Goal: Task Accomplishment & Management: Manage account settings

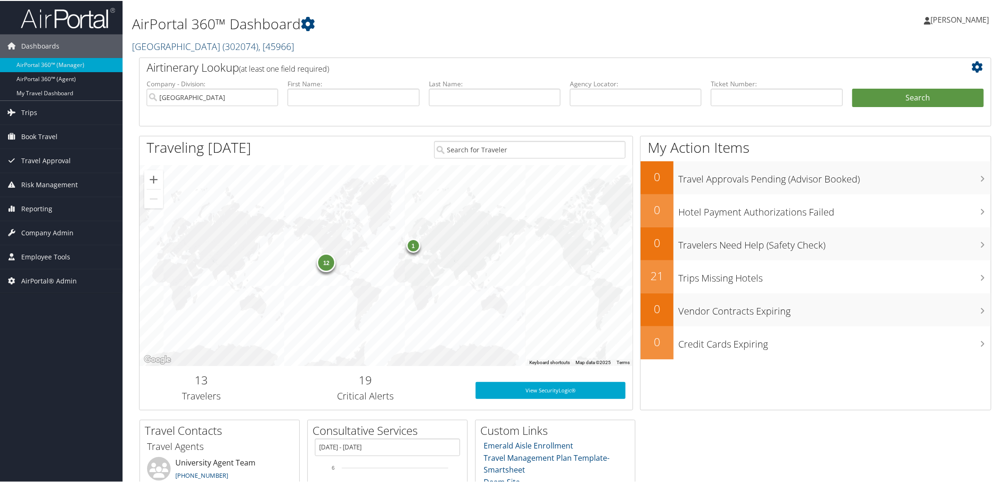
click at [208, 43] on link "Abilene Christian University ( 302074 ) , [ 45966 ]" at bounding box center [213, 45] width 162 height 13
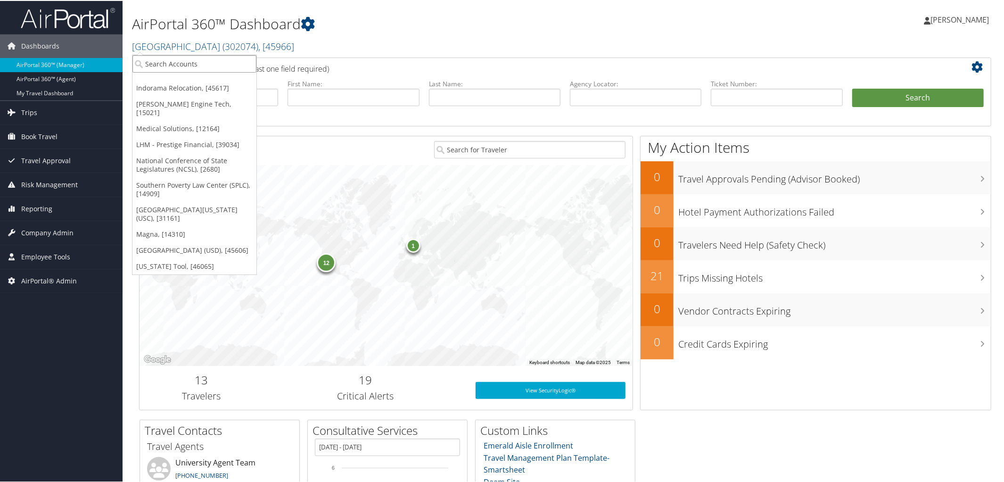
click at [207, 64] on input "search" at bounding box center [194, 62] width 124 height 17
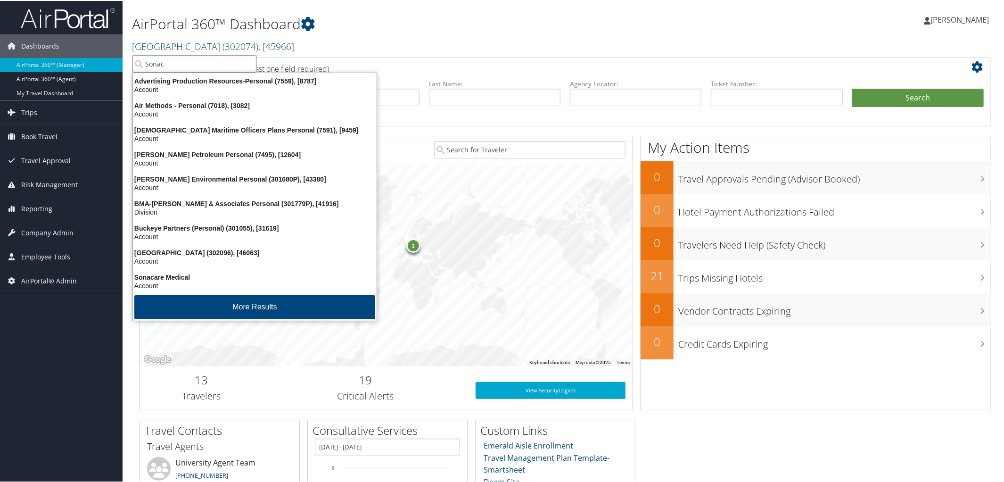
type input "Sonaca"
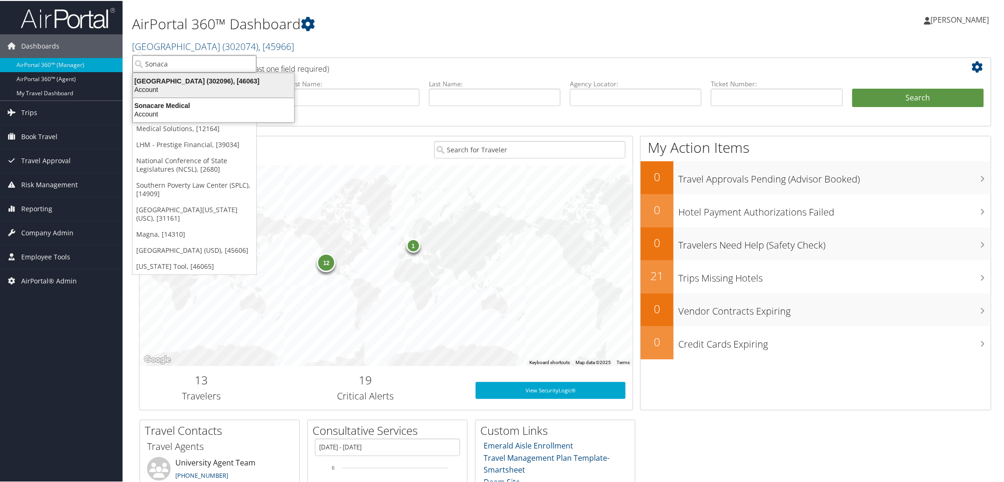
click at [207, 81] on div "Sonaca North America (302096), [46063]" at bounding box center [213, 80] width 173 height 8
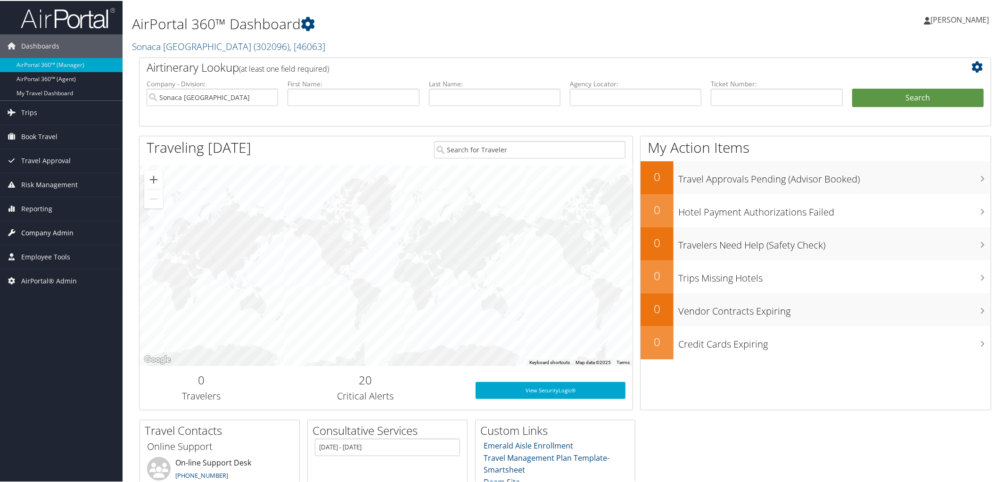
click at [50, 227] on span "Company Admin" at bounding box center [47, 232] width 52 height 24
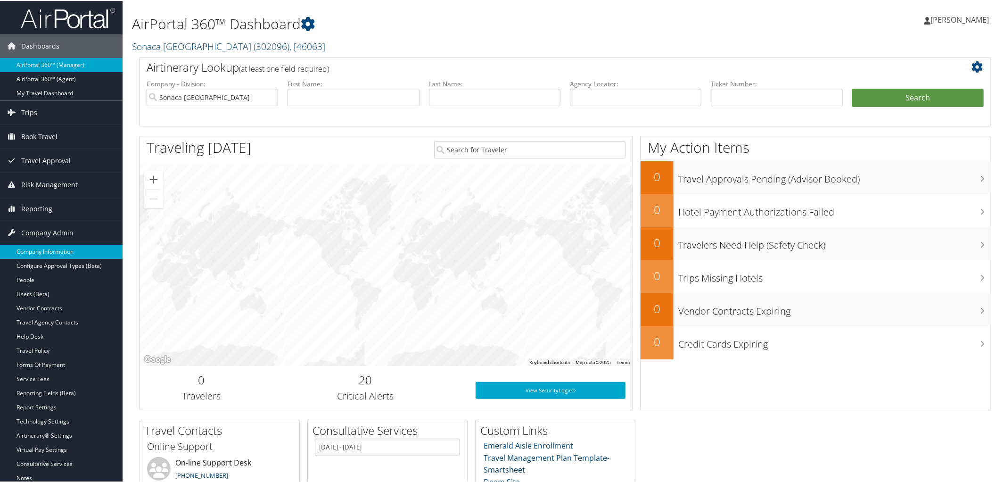
click at [43, 252] on link "Company Information" at bounding box center [61, 251] width 123 height 14
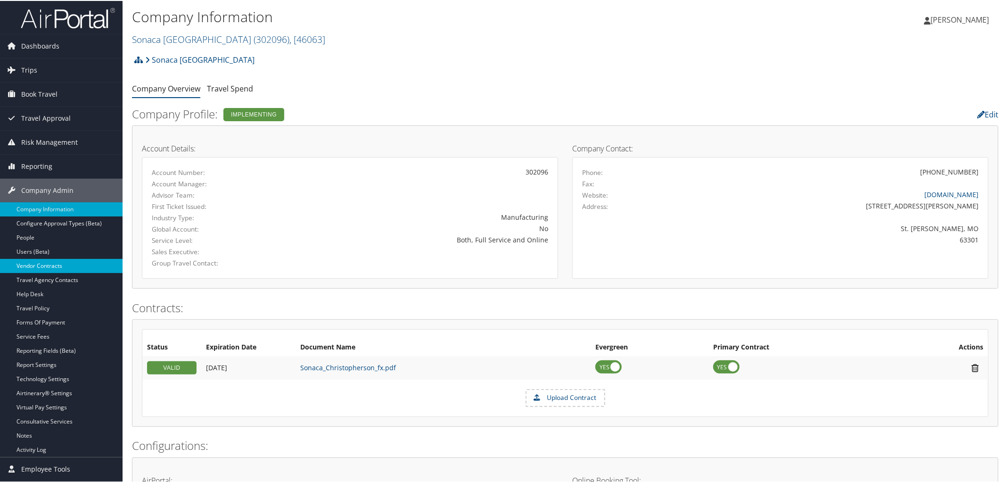
click at [58, 265] on link "Vendor Contracts" at bounding box center [61, 265] width 123 height 14
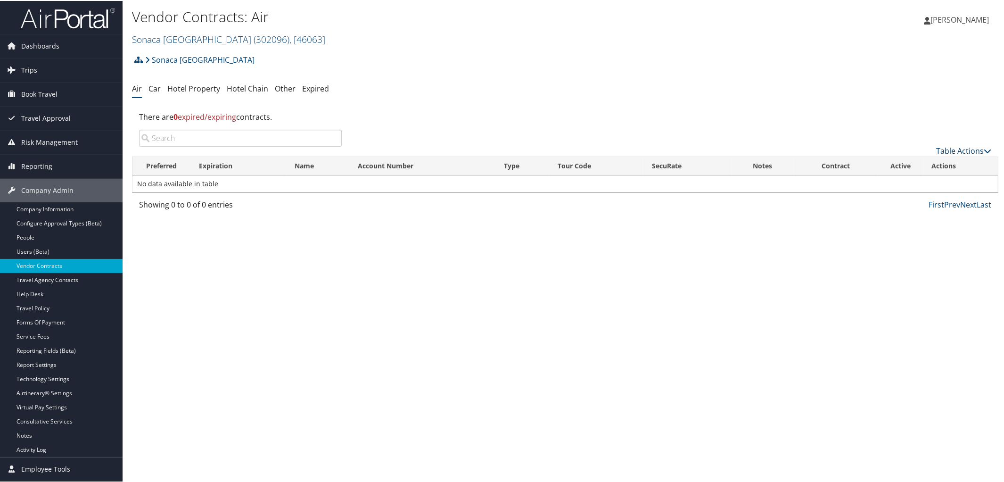
click at [984, 151] on icon at bounding box center [988, 150] width 8 height 8
click at [904, 165] on link "Create New Contract" at bounding box center [932, 165] width 124 height 16
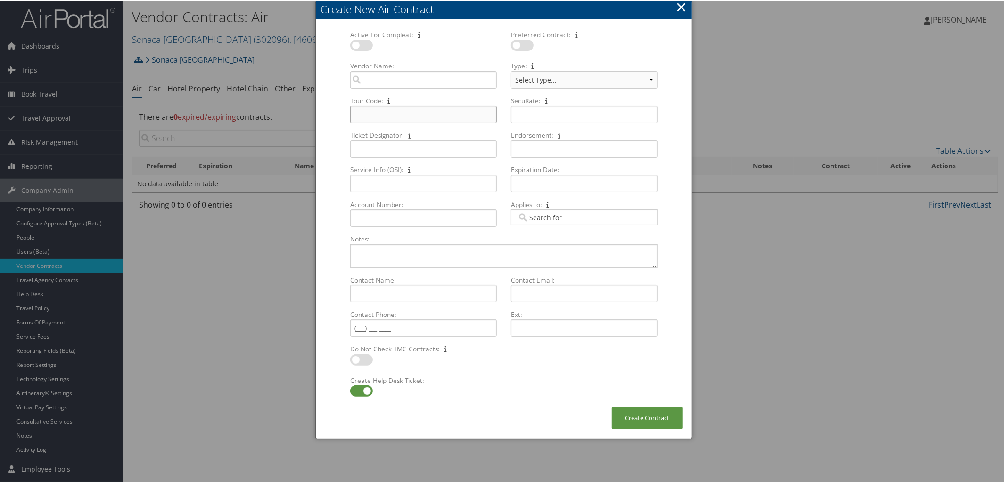
click at [380, 113] on input "Tour Code: Multiple values The selected items contain different values for this…" at bounding box center [423, 113] width 147 height 17
click at [374, 74] on input "Vendor Name: Multiple values The selected items contain different values for th…" at bounding box center [423, 78] width 147 height 17
click at [364, 102] on div "AirVendor" at bounding box center [423, 105] width 143 height 9
type input "Delta Air Lines"
click at [373, 116] on input "Tour Code: Multiple values The selected items contain different values for this…" at bounding box center [423, 113] width 147 height 17
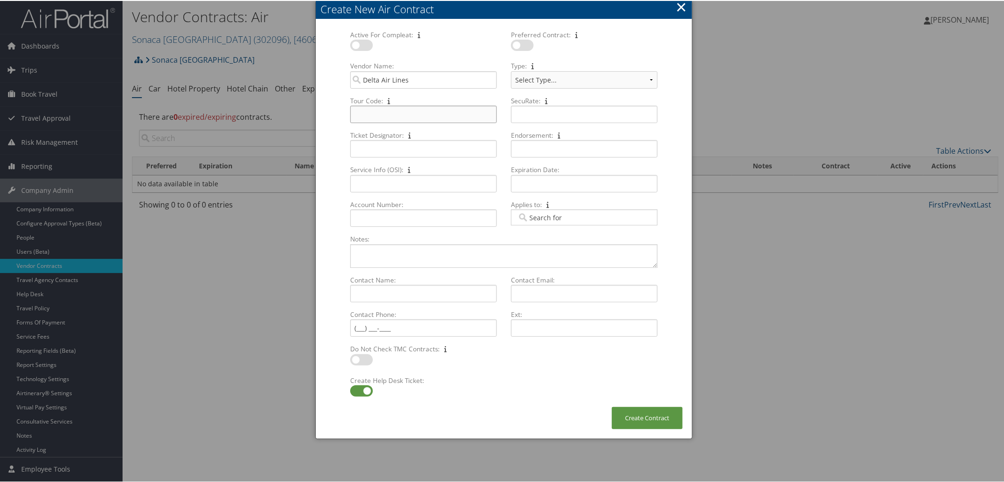
paste input "US835135618"
type input "US835135618"
click at [523, 181] on input "Expiration Date: Multiple values The selected items contain different values fo…" at bounding box center [584, 182] width 147 height 17
click at [603, 281] on td "31" at bounding box center [604, 287] width 13 height 13
type input "10/31/2026"
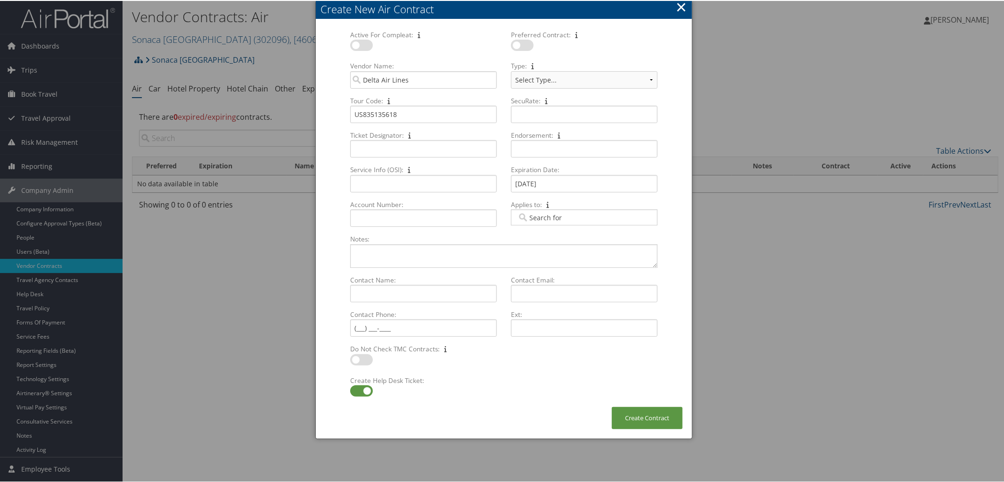
click at [351, 393] on label at bounding box center [361, 389] width 23 height 11
click at [355, 393] on input "checkbox" at bounding box center [358, 392] width 6 height 6
checkbox input "false"
click at [366, 46] on label at bounding box center [361, 44] width 23 height 11
click at [361, 46] on input "checkbox" at bounding box center [358, 46] width 6 height 6
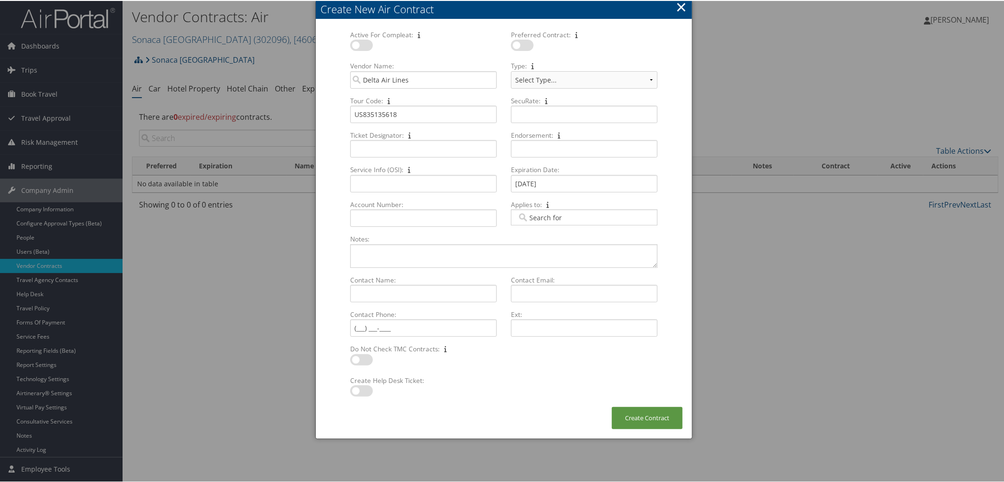
checkbox input "true"
click at [655, 414] on button "Create Contract" at bounding box center [647, 417] width 71 height 22
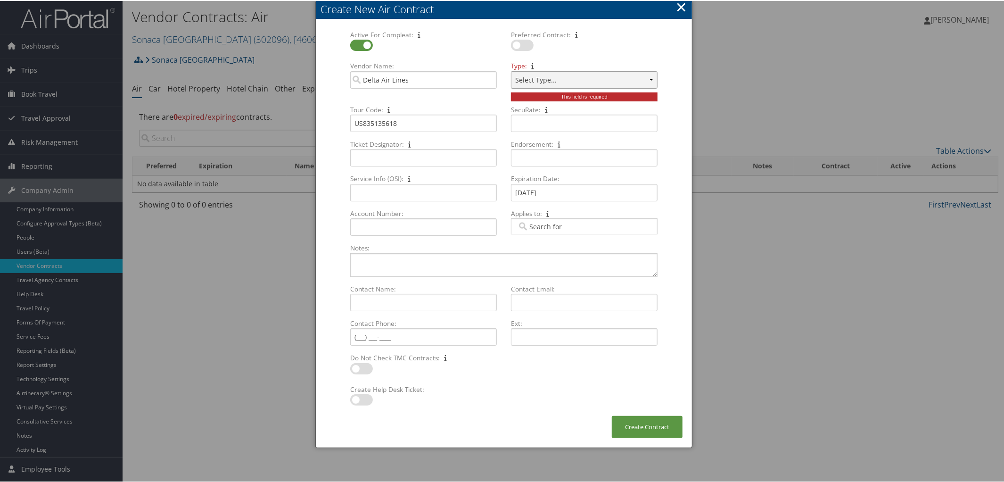
click at [648, 74] on select "Select Type... MSA CSA Skybonus" at bounding box center [584, 78] width 147 height 17
click at [647, 76] on select "Select Type... MSA CSA Skybonus" at bounding box center [584, 78] width 147 height 17
click at [648, 78] on select "Select Type... MSA CSA Skybonus" at bounding box center [584, 78] width 147 height 17
select select "[object Object]"
click at [511, 70] on select "Select Type... MSA CSA Skybonus" at bounding box center [584, 78] width 147 height 17
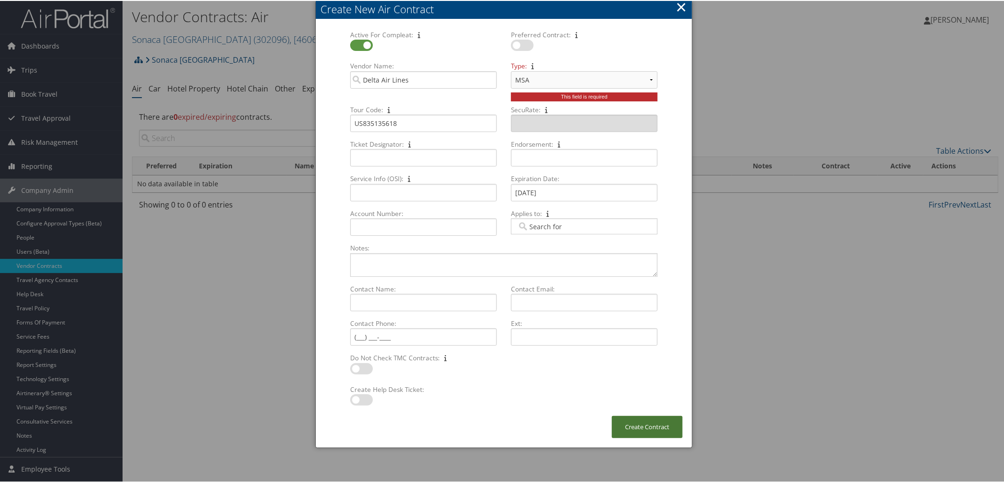
click at [642, 423] on button "Create Contract" at bounding box center [647, 426] width 71 height 22
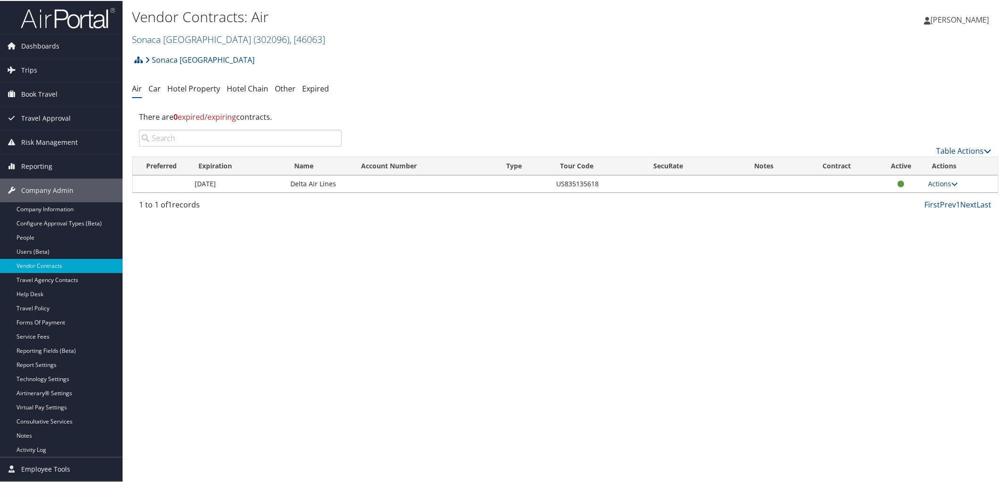
click at [990, 151] on div "Table Actions" at bounding box center [674, 142] width 650 height 27
click at [984, 148] on icon at bounding box center [988, 150] width 8 height 8
click at [892, 164] on link "Create New Contract" at bounding box center [932, 165] width 124 height 16
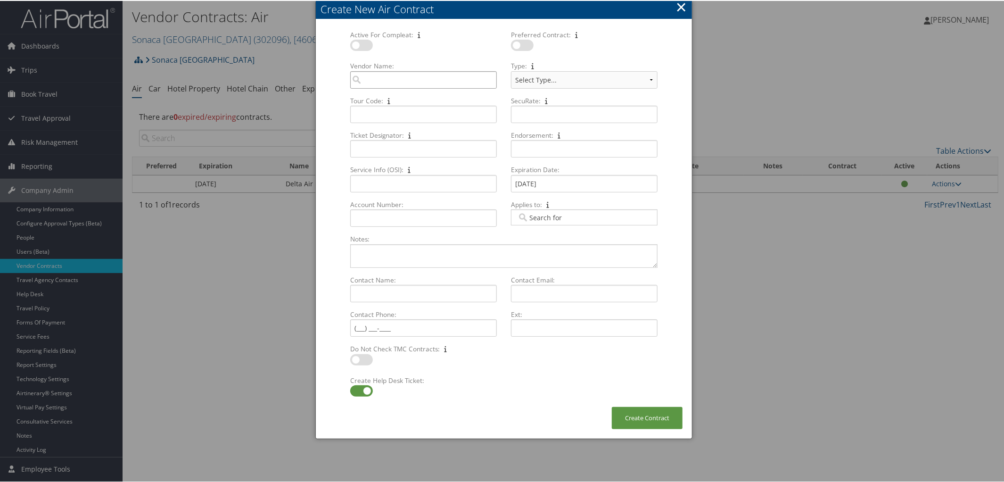
click at [394, 79] on input "Vendor Name: Multiple values The selected items contain different values for th…" at bounding box center [423, 78] width 147 height 17
click at [401, 96] on div "United Airlines (UA)" at bounding box center [423, 96] width 143 height 9
type input "United Airlines"
click at [364, 116] on input "Tour Code: Multiple values The selected items contain different values for this…" at bounding box center [423, 113] width 147 height 17
click at [447, 77] on input "United Airlines" at bounding box center [423, 78] width 147 height 17
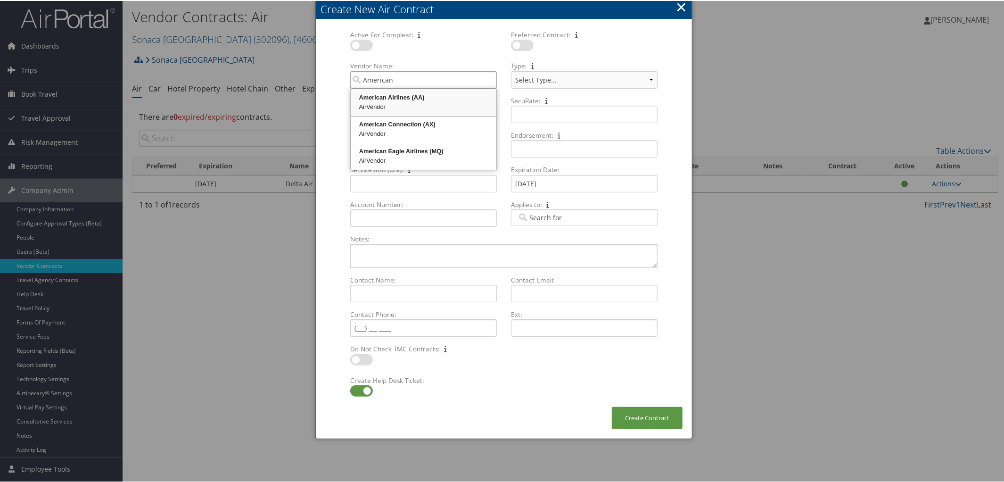
click at [425, 95] on div "American Airlines (AA)" at bounding box center [423, 96] width 143 height 9
type input "American Airlines"
click at [397, 107] on input "Tour Code: Multiple values The selected items contain different values for this…" at bounding box center [423, 113] width 147 height 17
paste input "1NE61T8"
type input "1NE61T8"
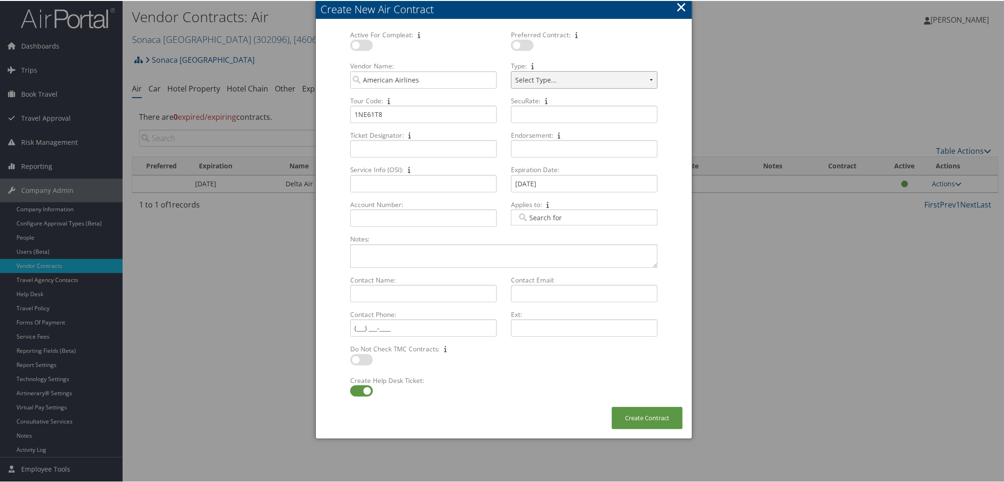
click at [647, 79] on select "Select Type... Business Extra (SBP) CVA" at bounding box center [584, 78] width 147 height 17
select select "[object Object]"
click at [511, 70] on select "Select Type... Business Extra (SBP) CVA" at bounding box center [584, 78] width 147 height 17
click at [530, 44] on label at bounding box center [522, 44] width 23 height 11
click at [522, 44] on input "checkbox" at bounding box center [519, 46] width 6 height 6
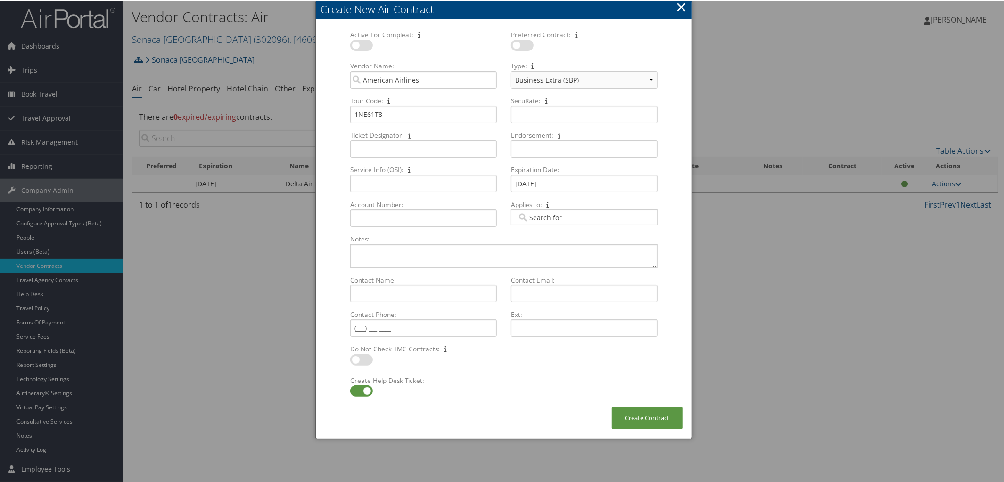
checkbox input "true"
click at [368, 44] on label at bounding box center [361, 44] width 23 height 11
click at [361, 44] on input "checkbox" at bounding box center [358, 46] width 6 height 6
checkbox input "true"
click at [351, 388] on label at bounding box center [361, 389] width 23 height 11
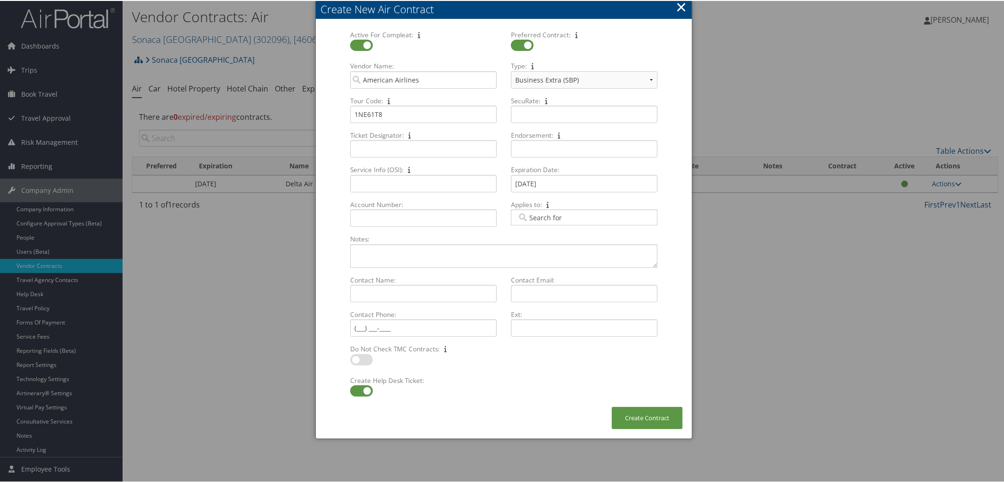
click at [355, 389] on input "checkbox" at bounding box center [358, 392] width 6 height 6
checkbox input "false"
click at [647, 414] on button "Create Contract" at bounding box center [647, 417] width 71 height 22
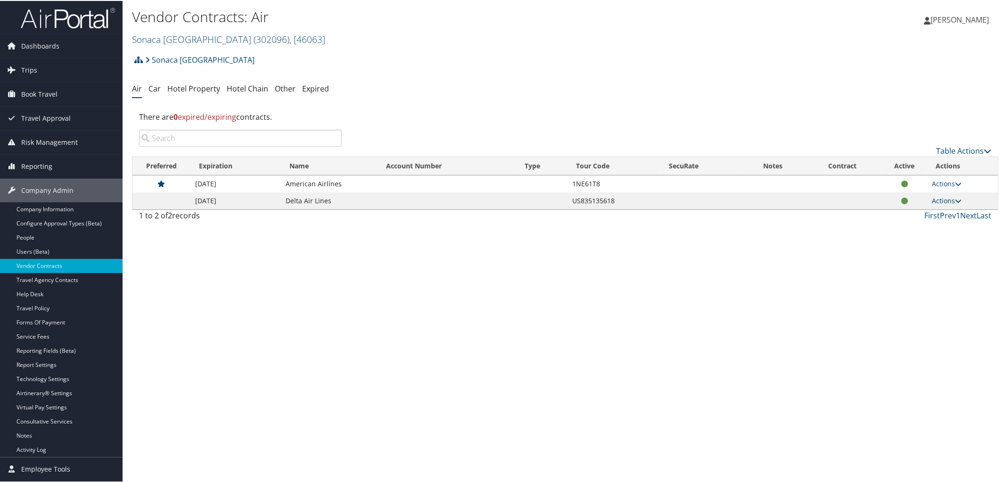
click at [958, 198] on icon at bounding box center [958, 200] width 7 height 7
click at [929, 226] on link "Edit Contract" at bounding box center [924, 230] width 63 height 16
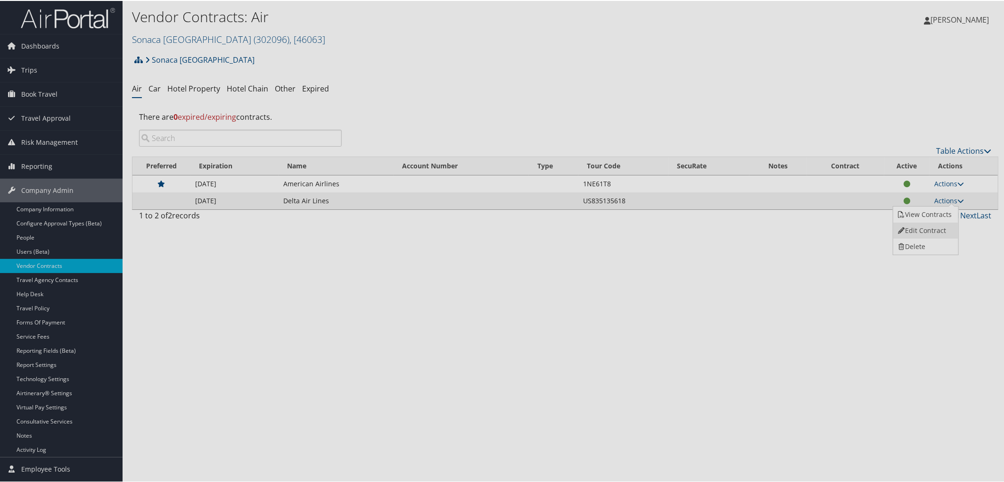
select select "[object Object]"
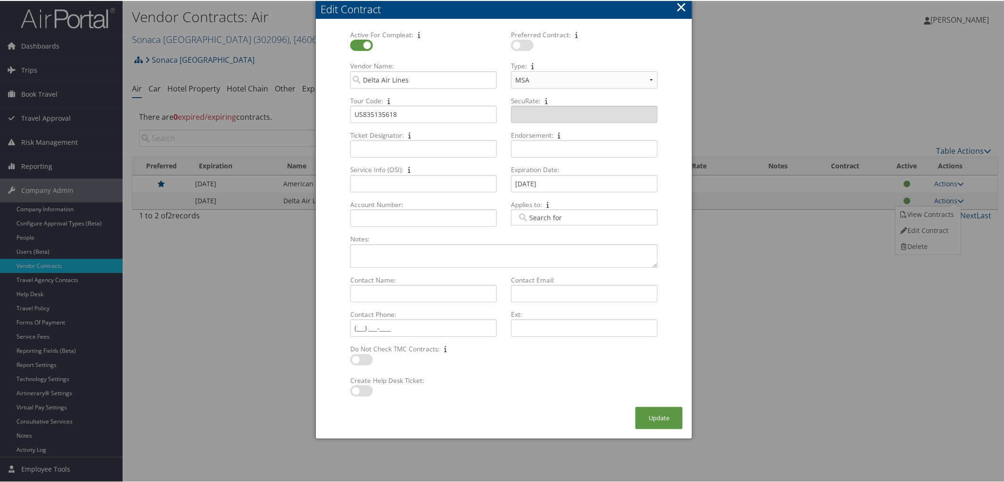
click at [522, 43] on label at bounding box center [522, 44] width 23 height 11
click at [522, 43] on input "checkbox" at bounding box center [519, 46] width 6 height 6
checkbox input "true"
click at [649, 420] on button "Update" at bounding box center [659, 417] width 47 height 22
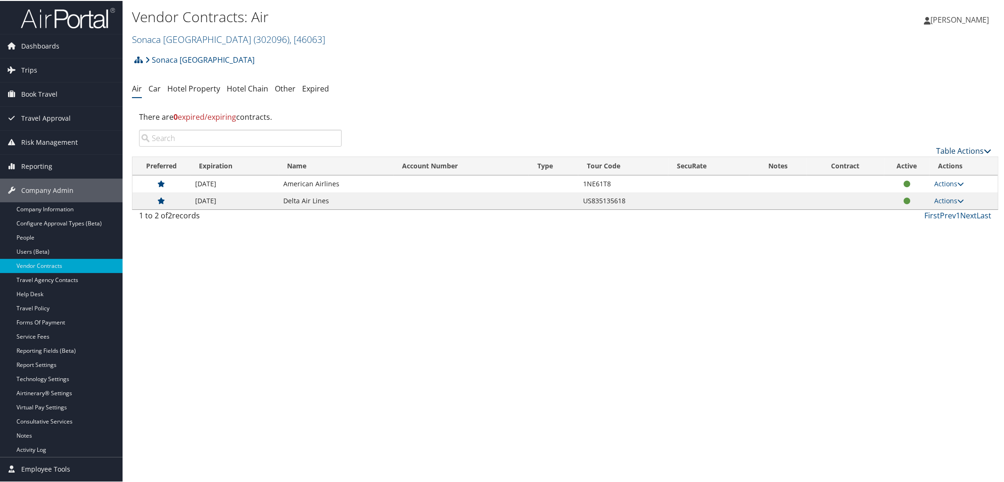
click at [986, 151] on icon at bounding box center [988, 150] width 8 height 8
click at [907, 164] on link "Create New Contract" at bounding box center [932, 165] width 124 height 16
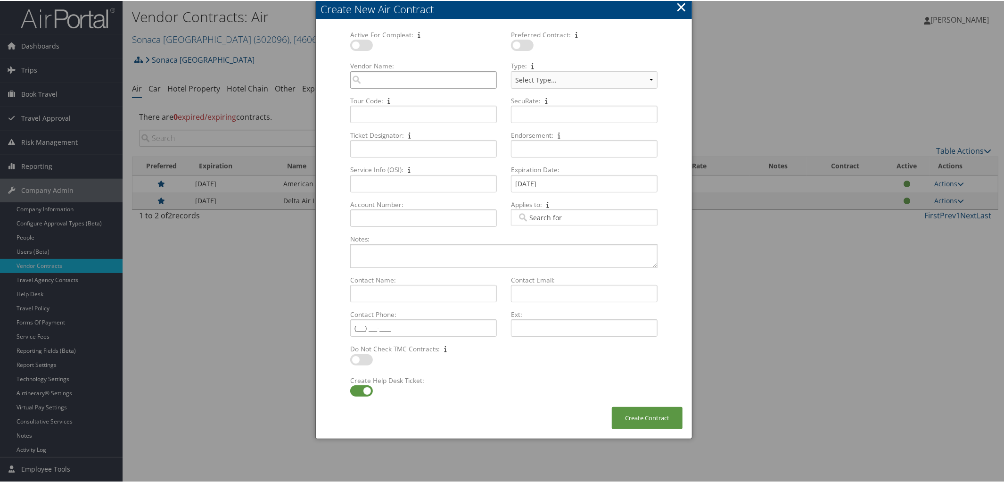
click at [405, 77] on input "Vendor Name: Multiple values The selected items contain different values for th…" at bounding box center [423, 78] width 147 height 17
click at [412, 99] on div "Southwest Airlines (WN)" at bounding box center [423, 96] width 143 height 9
type input "Southwest Airlines"
click at [364, 44] on label at bounding box center [361, 44] width 23 height 11
click at [361, 44] on input "checkbox" at bounding box center [358, 46] width 6 height 6
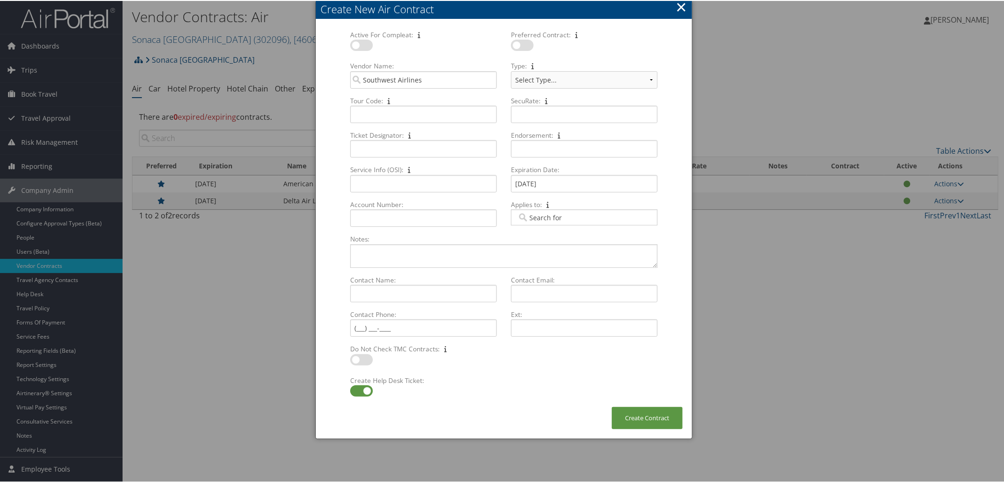
checkbox input "true"
click at [525, 42] on label at bounding box center [522, 44] width 23 height 11
click at [522, 43] on input "checkbox" at bounding box center [519, 46] width 6 height 6
checkbox input "true"
click at [356, 115] on input "Tour Code: Multiple values The selected items contain different values for this…" at bounding box center [423, 113] width 147 height 17
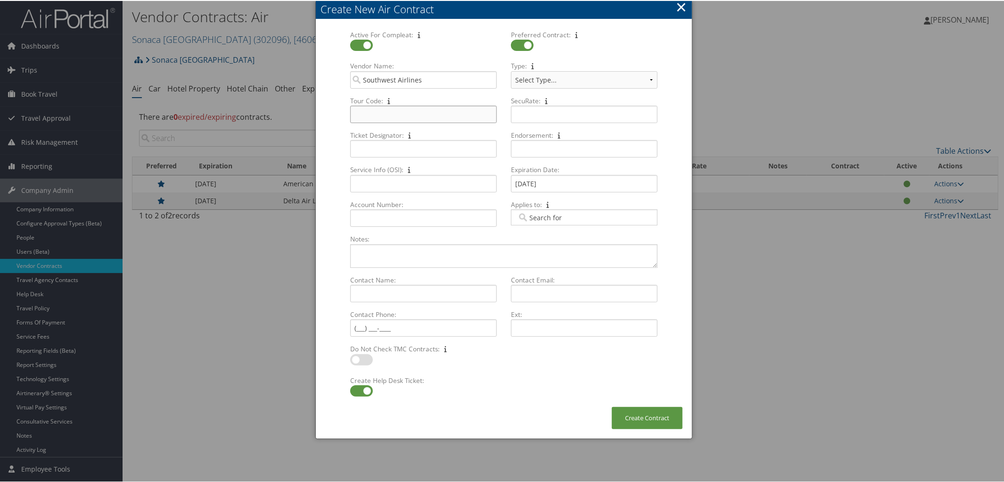
paste input "99245215"
type input "99245215"
click at [351, 390] on label at bounding box center [361, 389] width 23 height 11
click at [355, 390] on input "checkbox" at bounding box center [358, 392] width 6 height 6
checkbox input "false"
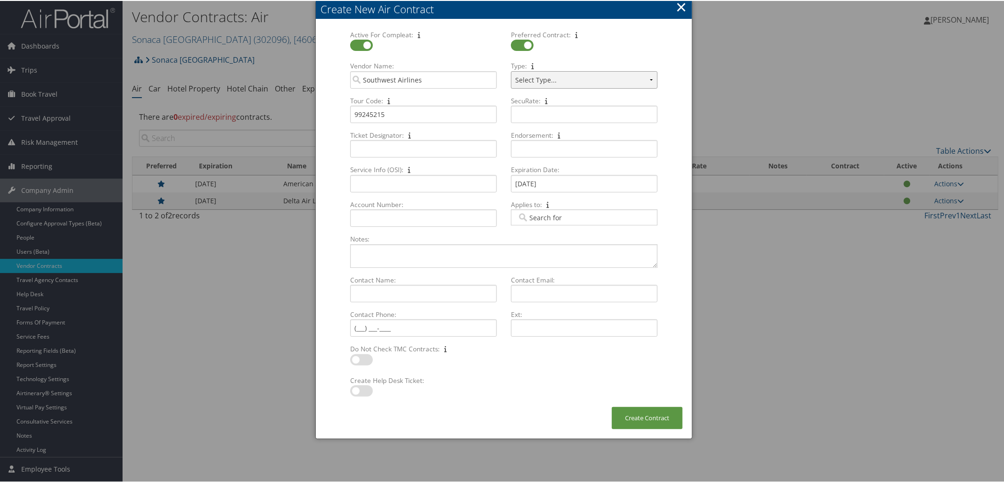
click at [648, 79] on select "Select Type... SWABIZ SWABIZ DISCOUNT Corporate Travel Agreement" at bounding box center [584, 78] width 147 height 17
select select "[object Object]"
click at [511, 70] on select "Select Type... SWABIZ SWABIZ DISCOUNT Corporate Travel Agreement" at bounding box center [584, 78] width 147 height 17
click at [650, 418] on button "Create Contract" at bounding box center [647, 417] width 71 height 22
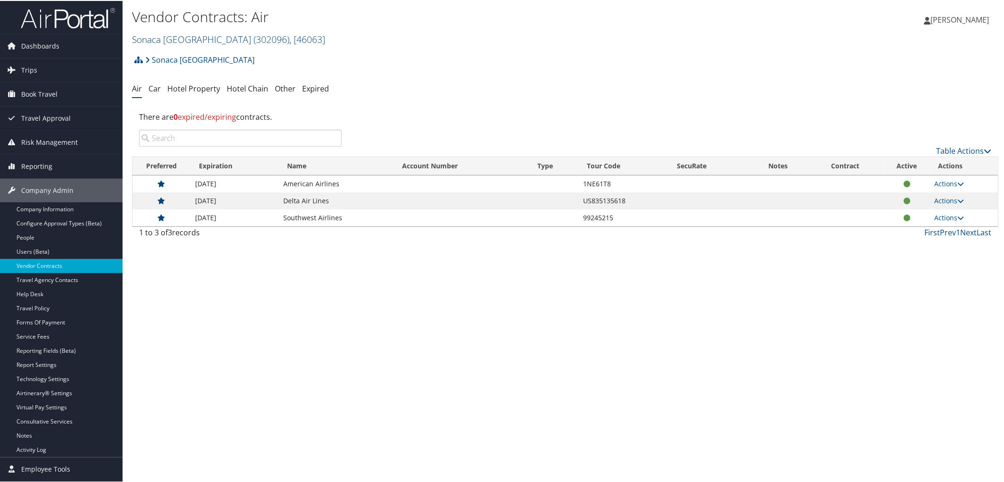
click at [222, 39] on link "Sonaca North America ( 302096 ) , [ 46063 ]" at bounding box center [228, 38] width 193 height 13
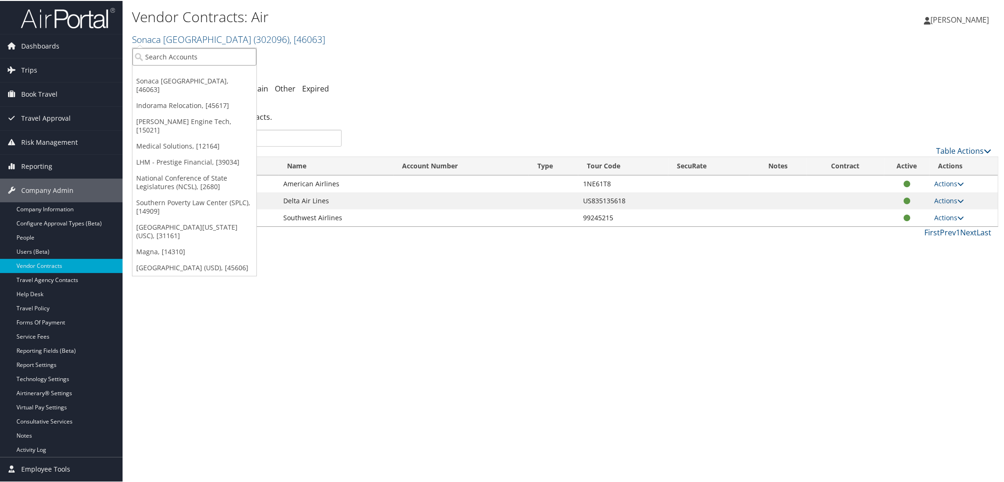
click at [233, 56] on input "search" at bounding box center [194, 55] width 124 height 17
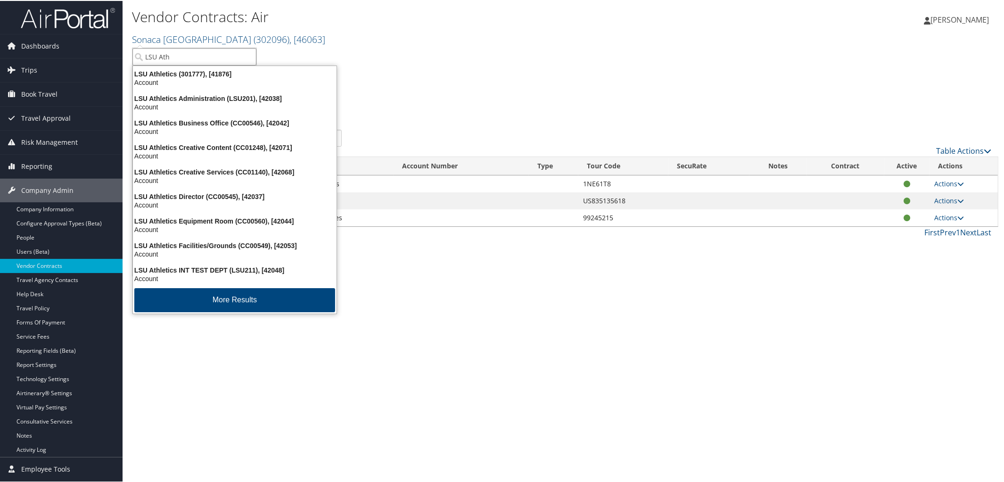
type input "LSU Athl"
click at [233, 73] on div "LSU Athletics (301777), [41876]" at bounding box center [234, 73] width 215 height 8
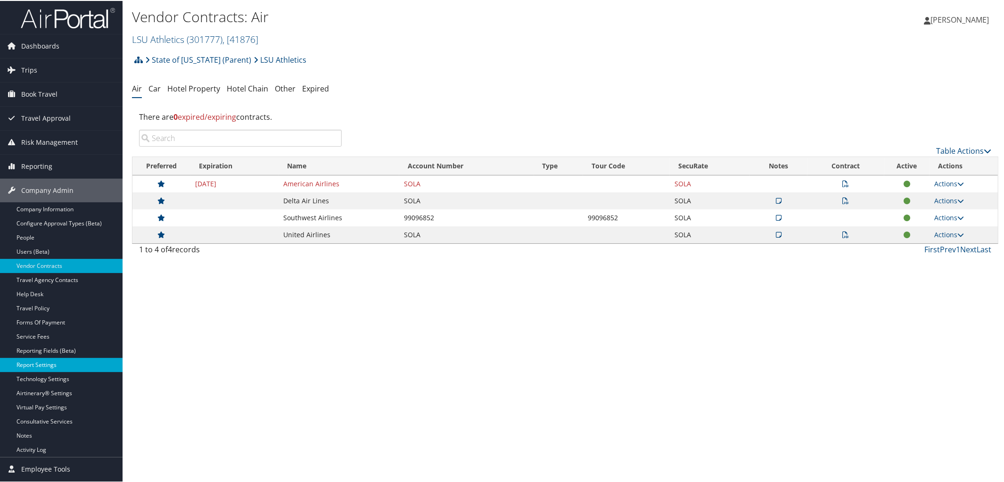
click at [35, 363] on link "Report Settings" at bounding box center [61, 364] width 123 height 14
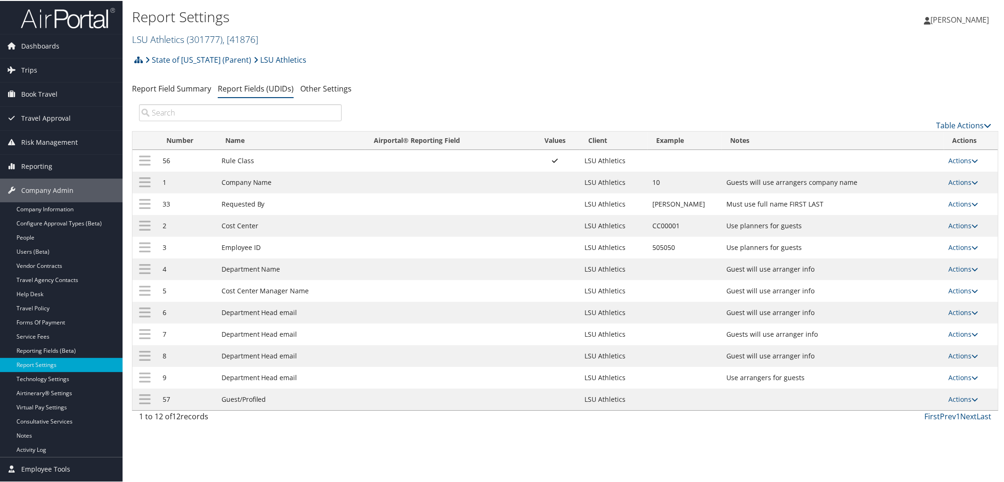
click at [192, 39] on span "( 301777 )" at bounding box center [205, 38] width 36 height 13
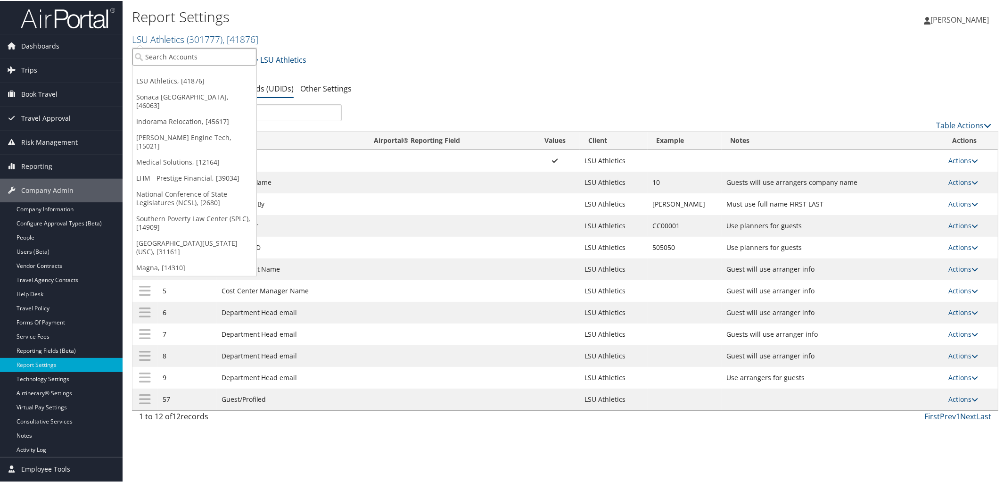
click at [211, 60] on input "search" at bounding box center [194, 55] width 124 height 17
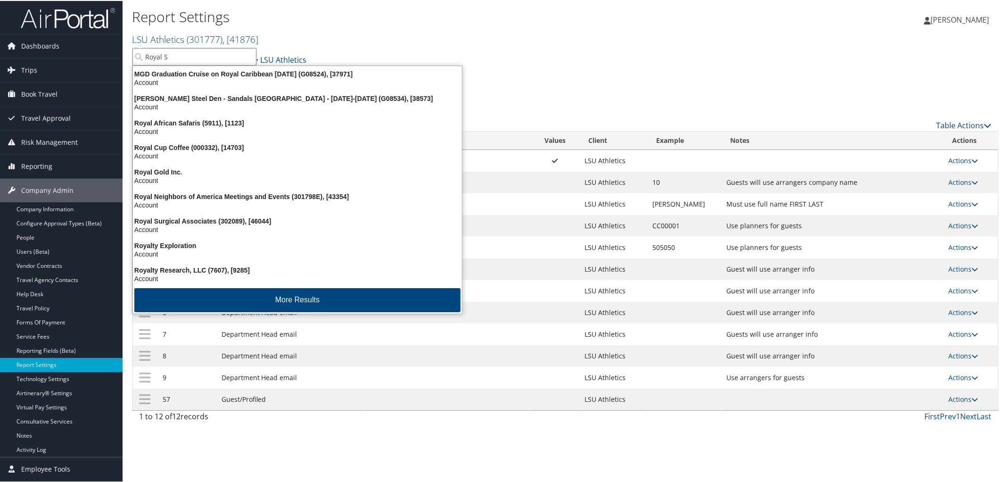
type input "Royal Su"
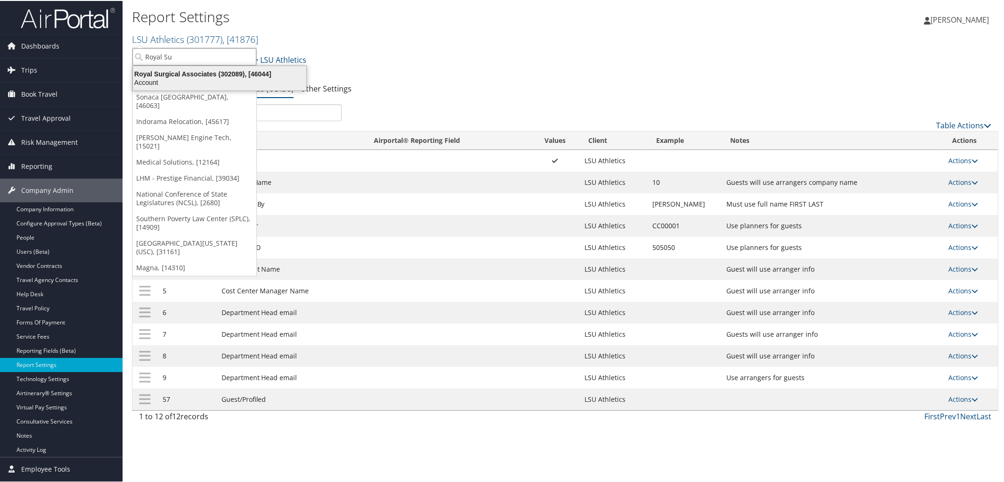
click at [215, 74] on div "Royal Surgical Associates (302089), [46044]" at bounding box center [219, 73] width 185 height 8
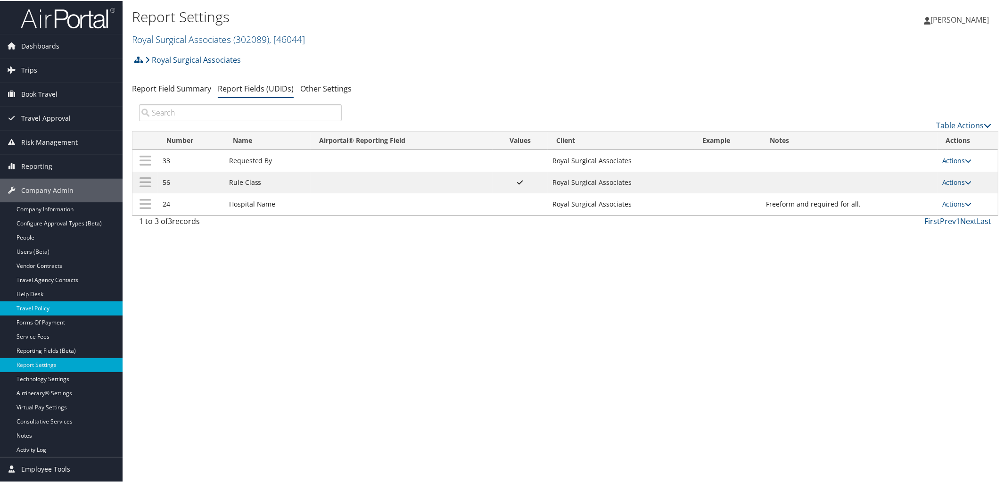
click at [76, 306] on link "Travel Policy" at bounding box center [61, 307] width 123 height 14
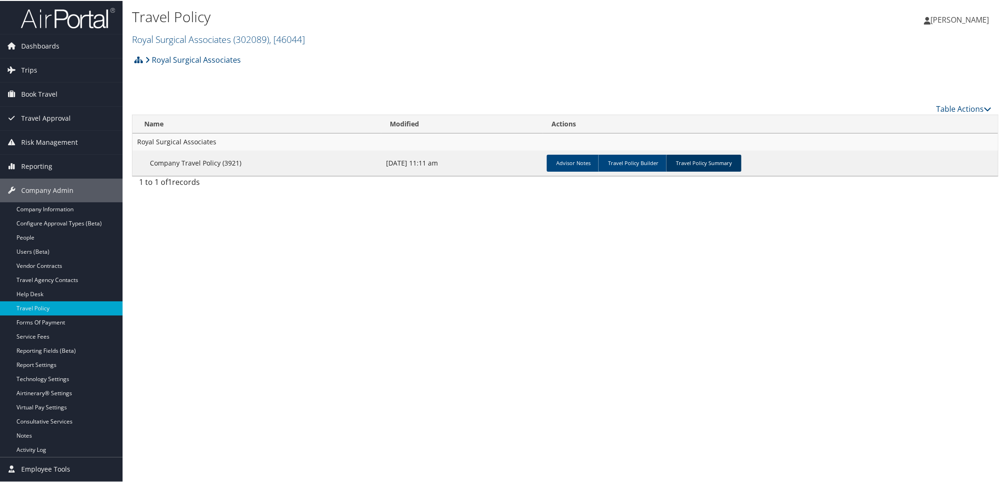
click at [700, 164] on link "Travel Policy Summary" at bounding box center [703, 162] width 75 height 17
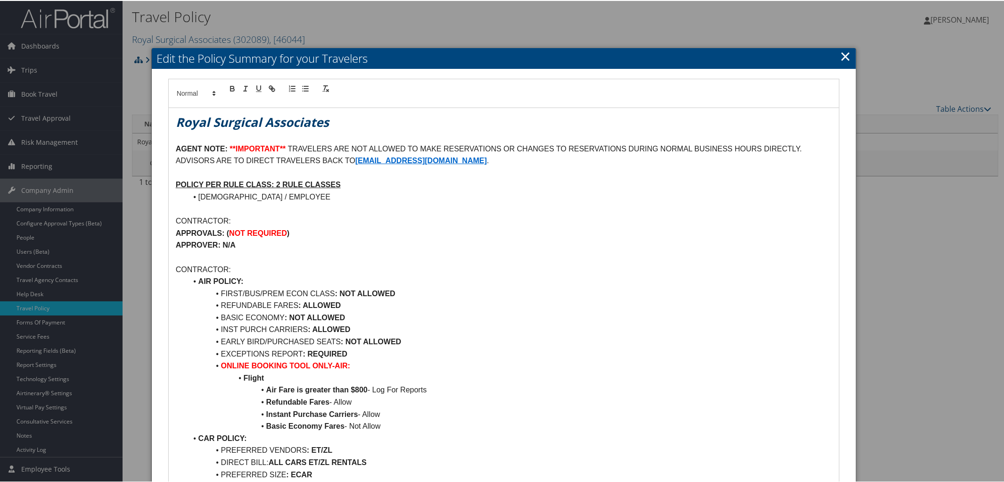
click at [549, 162] on p "AGENT NOTE: **IMPORTANT** TRAVELERS ARE NOT ALLOWED TO MAKE RESERVATIONS OR CHA…" at bounding box center [504, 154] width 657 height 24
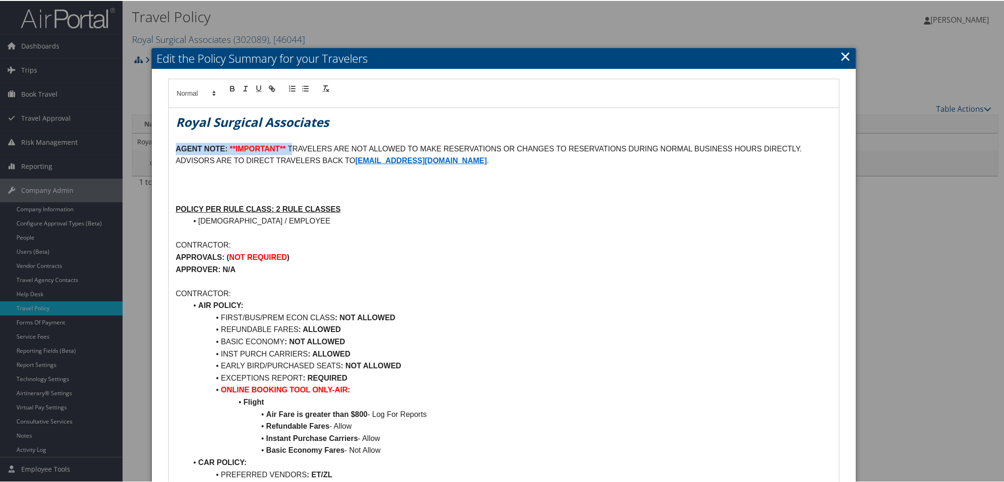
drag, startPoint x: 175, startPoint y: 149, endPoint x: 294, endPoint y: 148, distance: 118.8
click at [294, 148] on p "AGENT NOTE: **IMPORTANT** TRAVELERS ARE NOT ALLOWED TO MAKE RESERVATIONS OR CHA…" at bounding box center [504, 154] width 657 height 24
copy p "AGENT NOTE: **IMPORTANT** T"
click at [176, 181] on p at bounding box center [504, 184] width 657 height 12
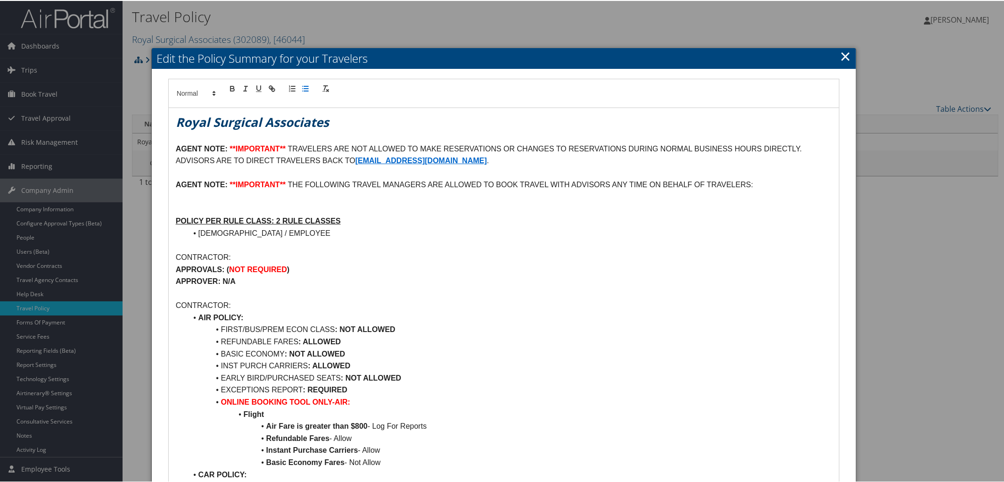
click at [304, 88] on line "button" at bounding box center [306, 88] width 4 height 0
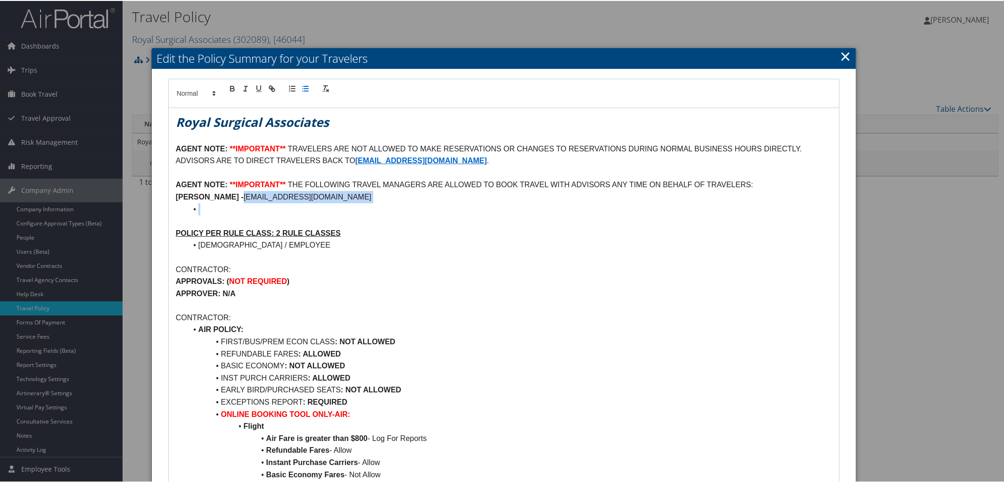
drag, startPoint x: 245, startPoint y: 199, endPoint x: 402, endPoint y: 208, distance: 157.3
click at [273, 85] on icon "button" at bounding box center [272, 87] width 8 height 8
click at [390, 207] on div "[EMAIL_ADDRESS][DOMAIN_NAME]" at bounding box center [328, 214] width 145 height 18
click at [392, 214] on link at bounding box center [384, 213] width 22 height 7
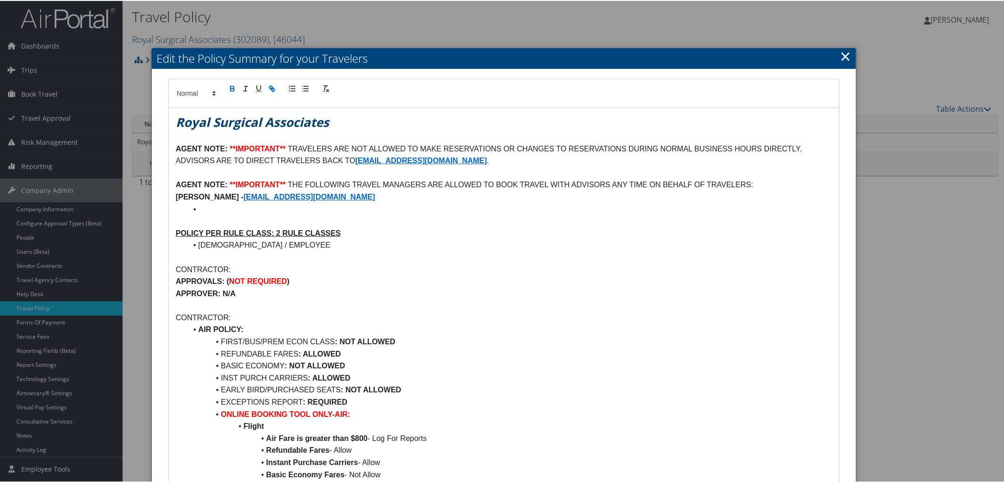
click at [176, 196] on strong "[PERSON_NAME] -" at bounding box center [210, 196] width 68 height 8
click at [304, 91] on icon "button" at bounding box center [305, 87] width 8 height 8
click at [203, 203] on li at bounding box center [509, 208] width 645 height 12
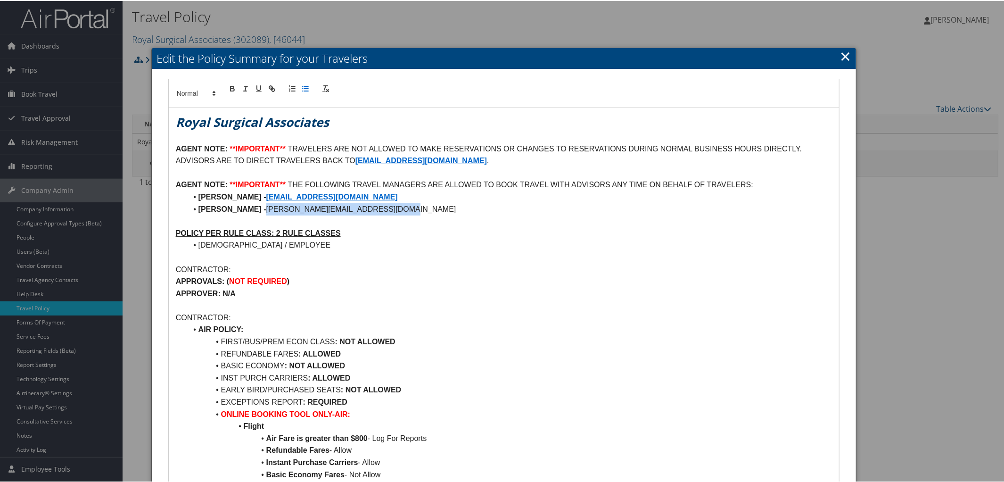
drag, startPoint x: 292, startPoint y: 206, endPoint x: 475, endPoint y: 207, distance: 183.4
click at [475, 207] on li "STEVEN MASTROCOLA - STEVE@ROYALSURGICALASSOCIATES.COM" at bounding box center [509, 208] width 645 height 12
click at [270, 89] on icon "button" at bounding box center [272, 87] width 8 height 8
click at [429, 231] on div "mailto:STEVE@ROYALSURGICALASSOCIATES.COM" at bounding box center [374, 226] width 145 height 18
click at [434, 225] on link at bounding box center [430, 225] width 22 height 7
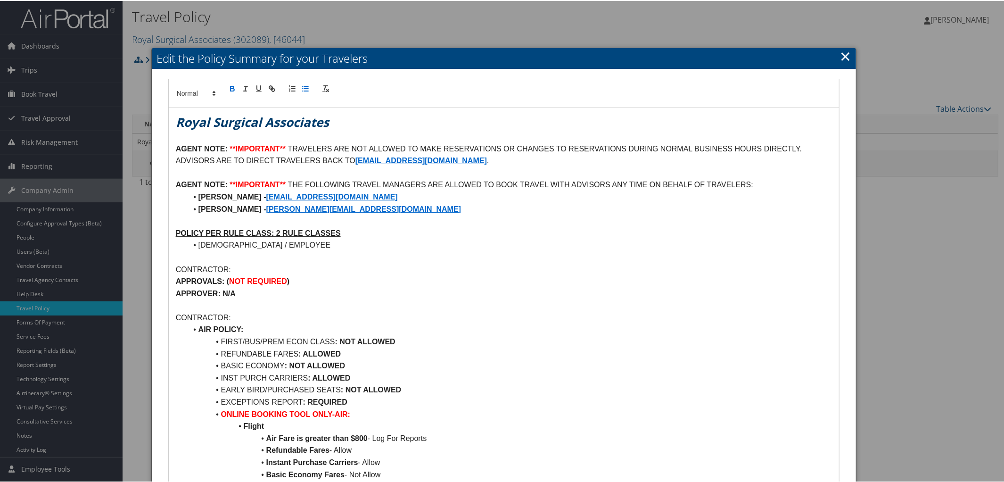
click at [479, 208] on li "STEVEN MASTROCOLA - STEVE@ROYALSURGICALASSOCIATES.COM" at bounding box center [509, 208] width 645 height 12
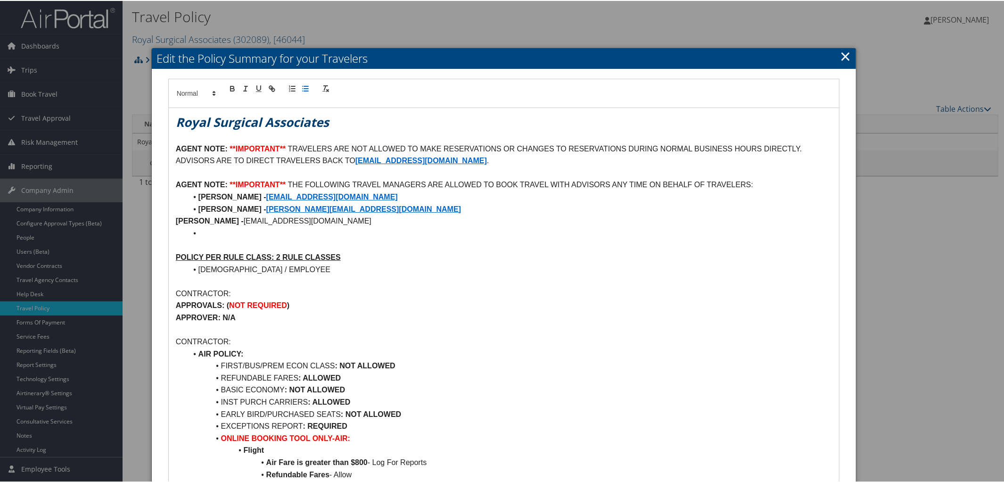
click at [176, 220] on strong "[PERSON_NAME] -" at bounding box center [210, 220] width 68 height 8
click at [303, 87] on icon "button" at bounding box center [305, 87] width 8 height 8
drag, startPoint x: 269, startPoint y: 222, endPoint x: 462, endPoint y: 228, distance: 192.9
click at [462, 228] on ul "LARYSSA STAHL - TRAVEL@ROYALSURGICALASSOCIATES.COM STEVEN MASTROCOLA - STEVE@RO…" at bounding box center [504, 214] width 657 height 48
click at [268, 87] on icon "button" at bounding box center [272, 87] width 8 height 8
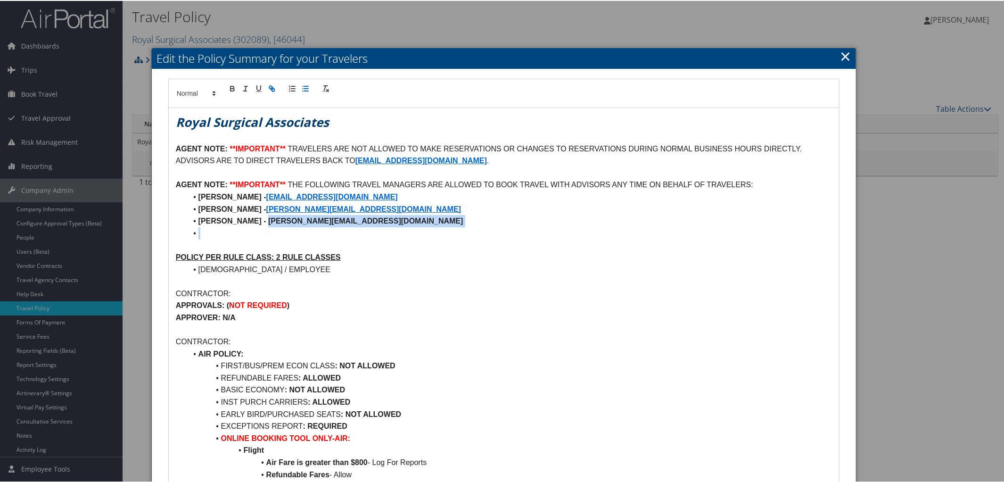
type input "JAMESHENSLEY@ROYALSURGICALASSOCIATES.COM"
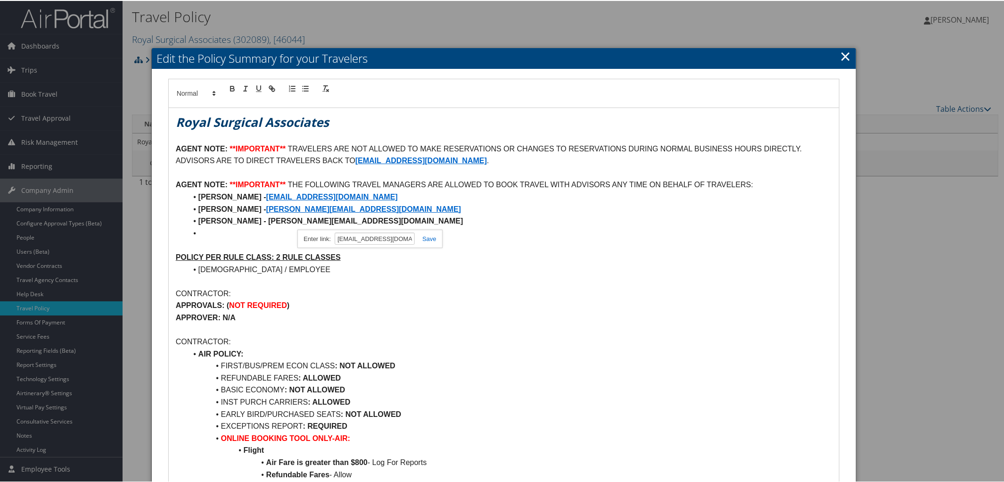
click at [429, 237] on link at bounding box center [426, 237] width 22 height 7
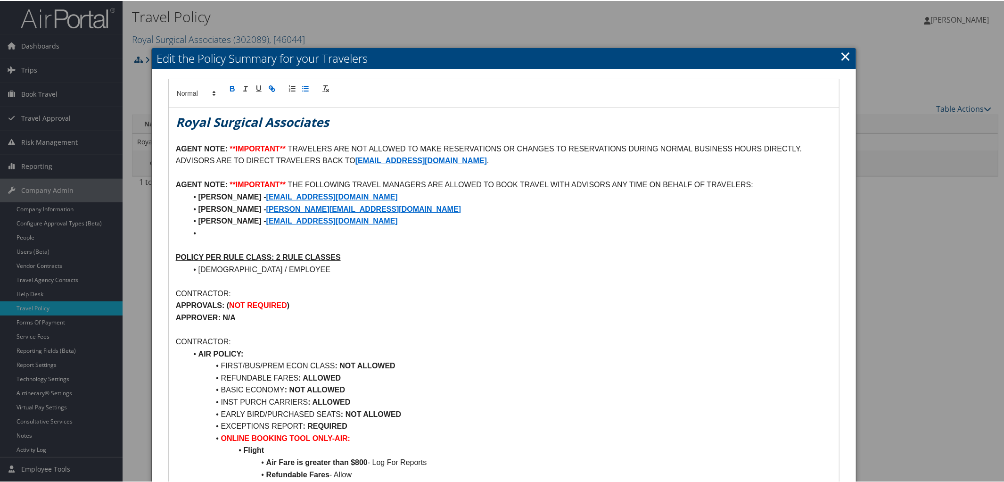
click at [197, 233] on li at bounding box center [509, 232] width 645 height 12
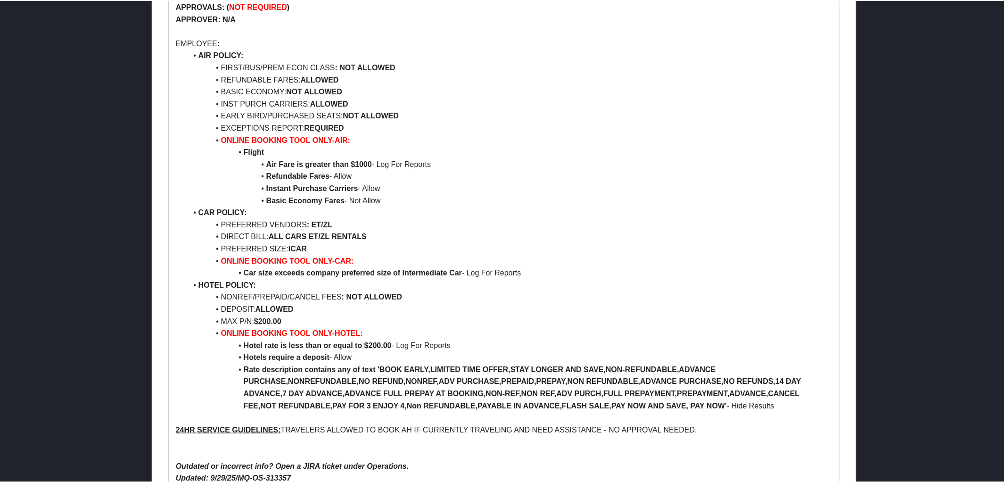
scroll to position [812, 0]
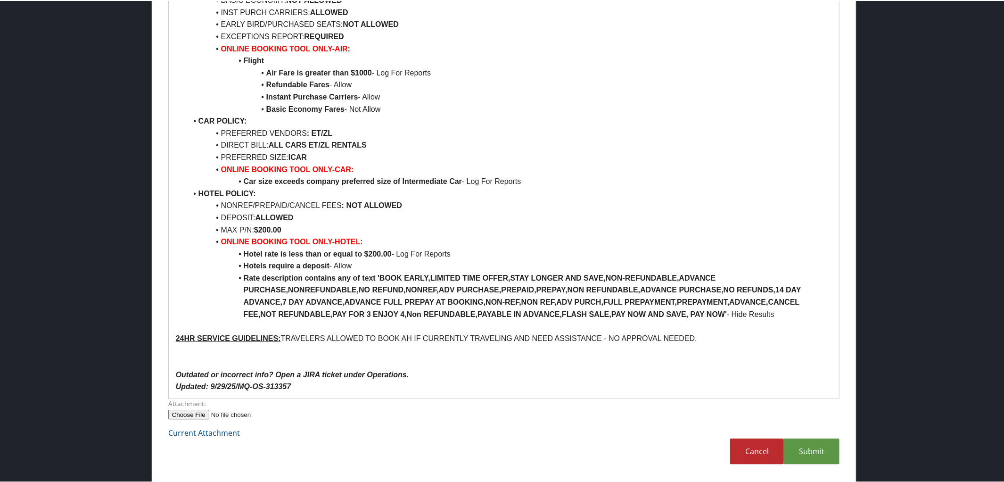
click at [308, 381] on p "Updated: 9/29/25/MQ-OS-313357" at bounding box center [504, 386] width 657 height 12
click at [825, 447] on link "Submit" at bounding box center [812, 451] width 56 height 26
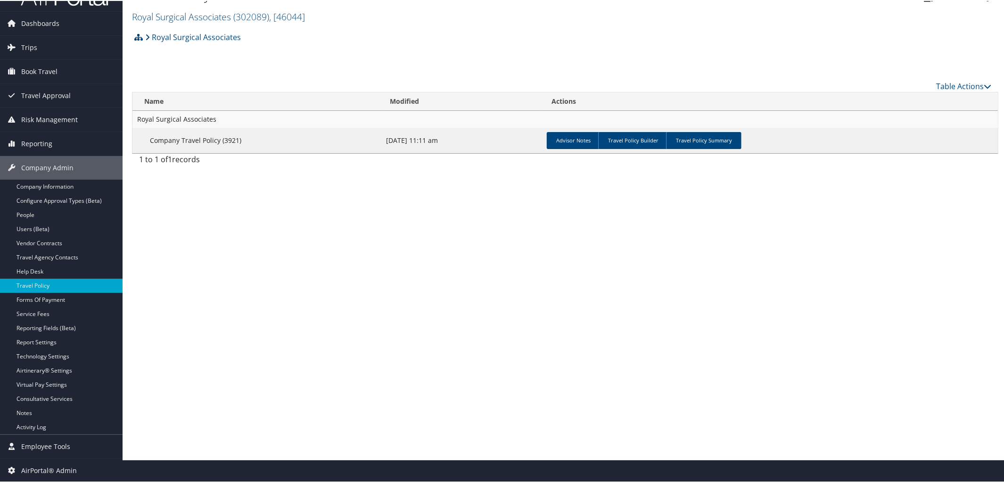
scroll to position [22, 0]
click at [33, 336] on link "Report Settings" at bounding box center [61, 342] width 123 height 14
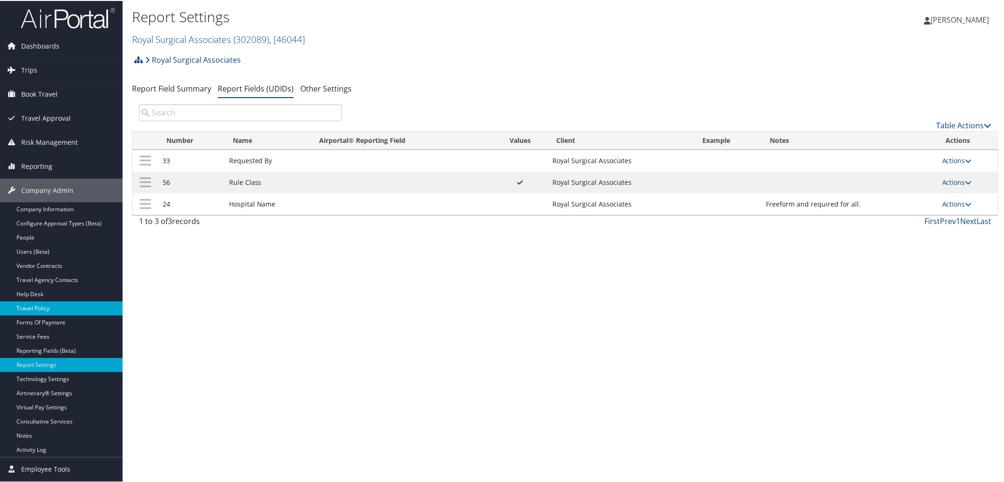
click at [44, 301] on link "Travel Policy" at bounding box center [61, 307] width 123 height 14
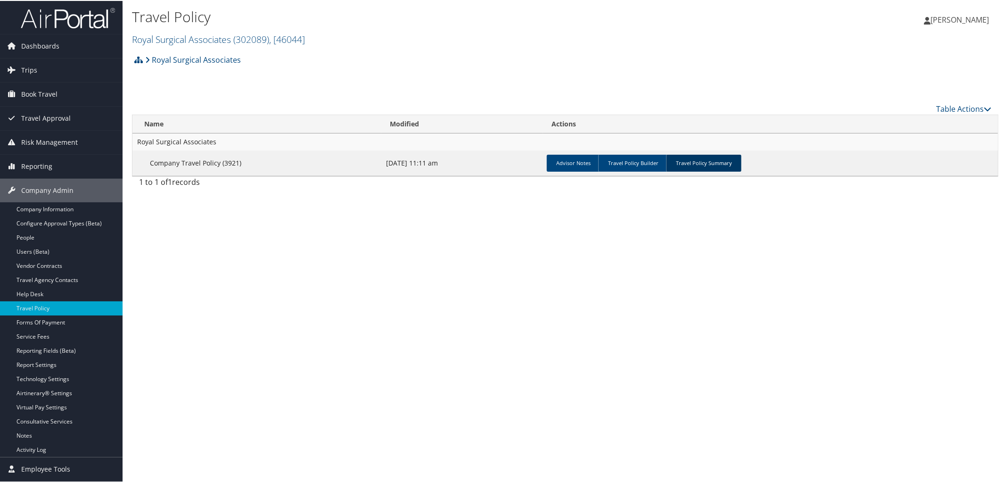
click at [691, 166] on link "Travel Policy Summary" at bounding box center [703, 162] width 75 height 17
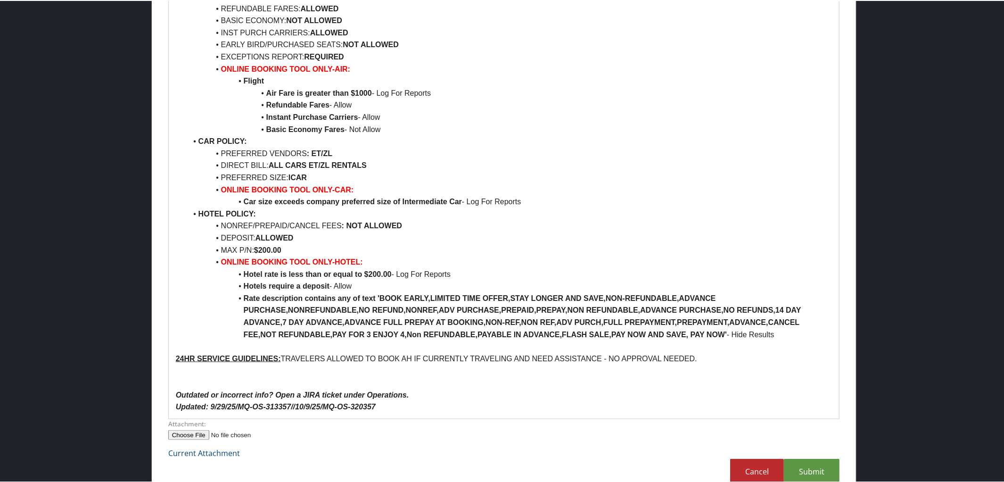
scroll to position [812, 0]
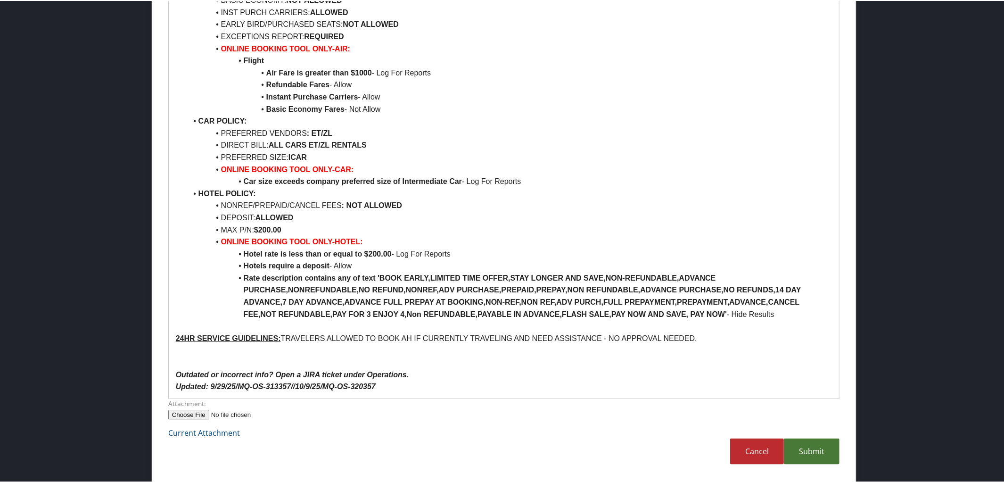
click at [801, 451] on link "Submit" at bounding box center [812, 451] width 56 height 26
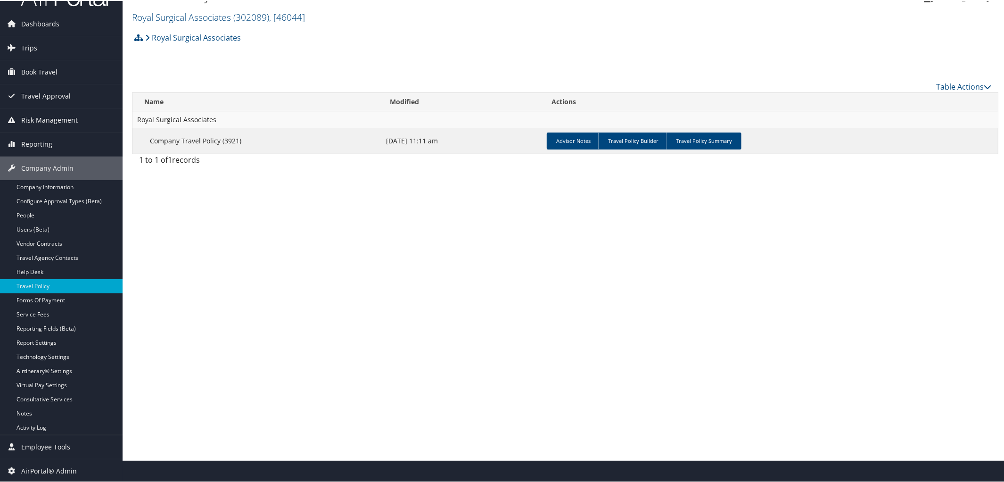
scroll to position [0, 0]
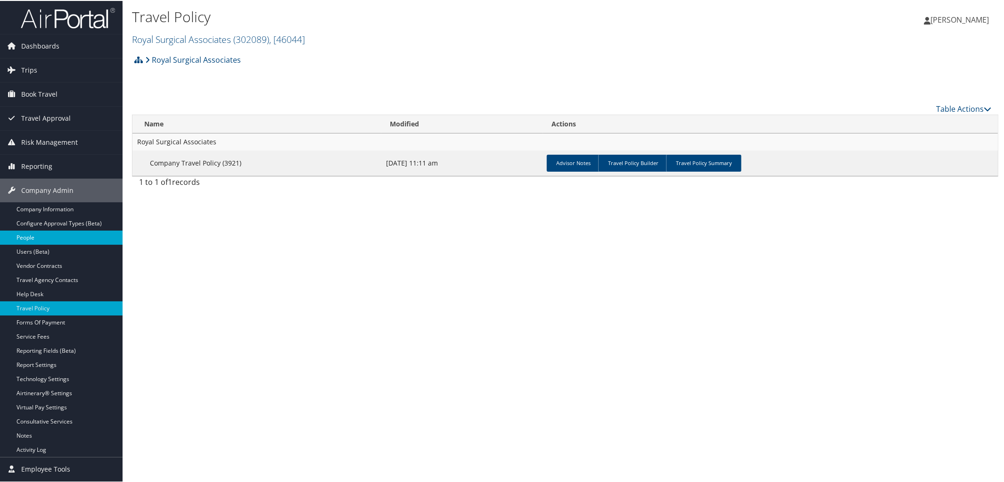
click at [33, 236] on link "People" at bounding box center [61, 237] width 123 height 14
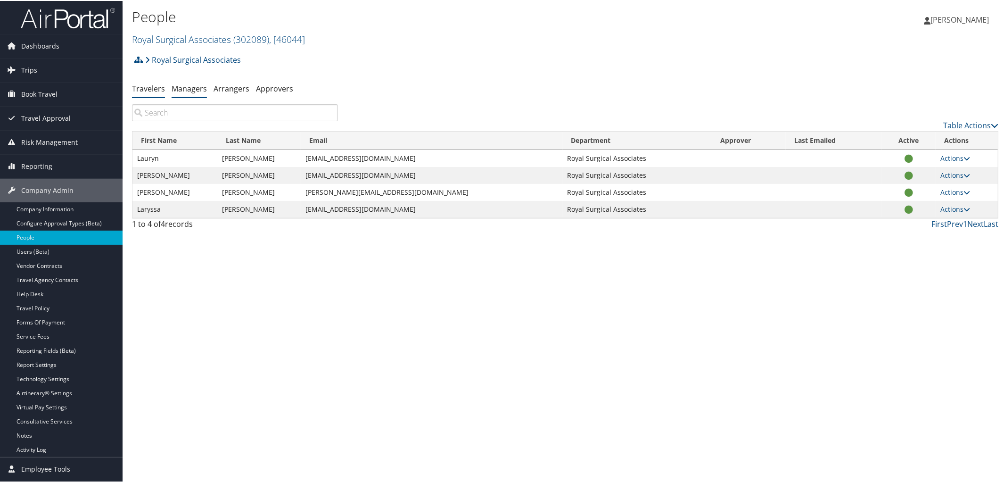
click at [189, 87] on link "Managers" at bounding box center [189, 88] width 35 height 10
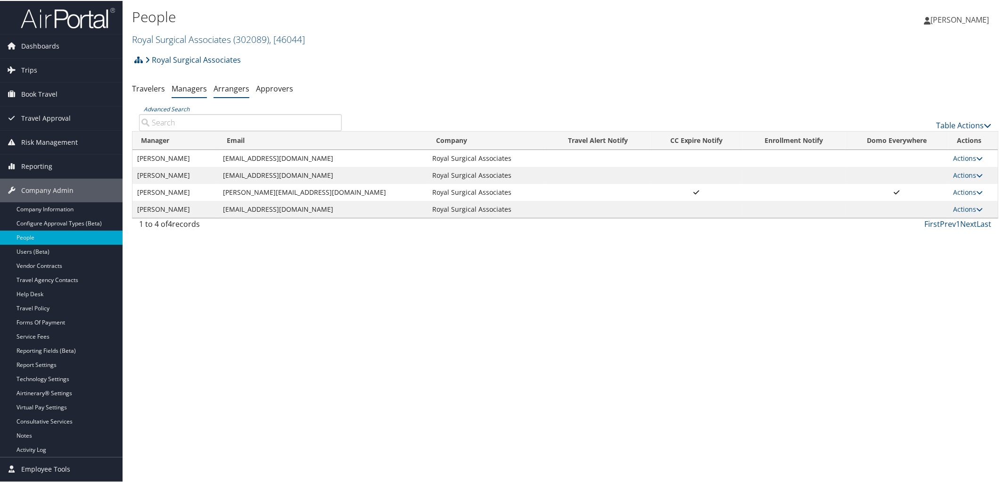
click at [232, 87] on link "Arrangers" at bounding box center [232, 88] width 36 height 10
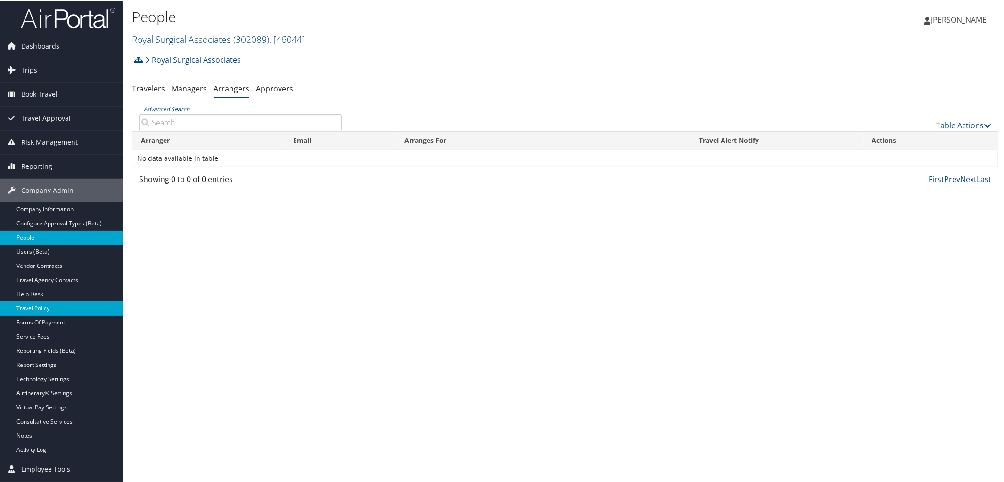
click at [32, 304] on link "Travel Policy" at bounding box center [61, 307] width 123 height 14
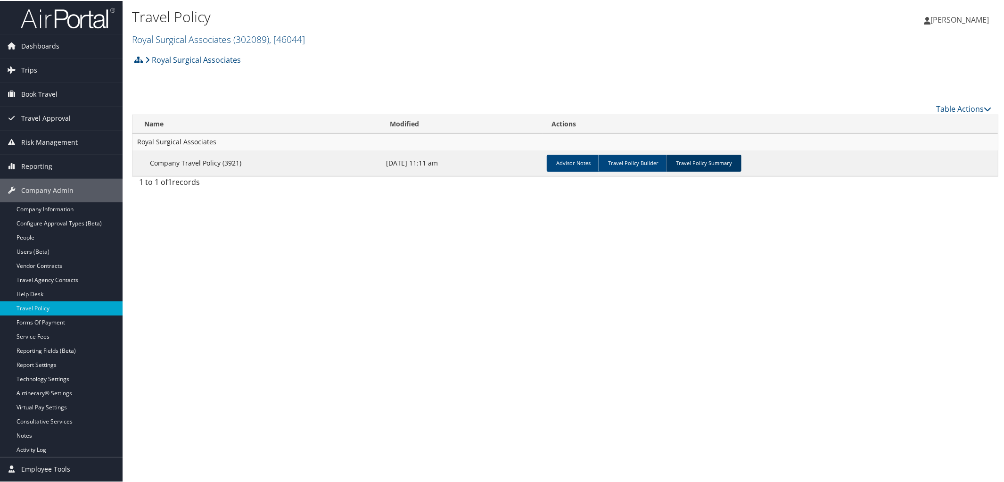
click at [703, 155] on link "Travel Policy Summary" at bounding box center [703, 162] width 75 height 17
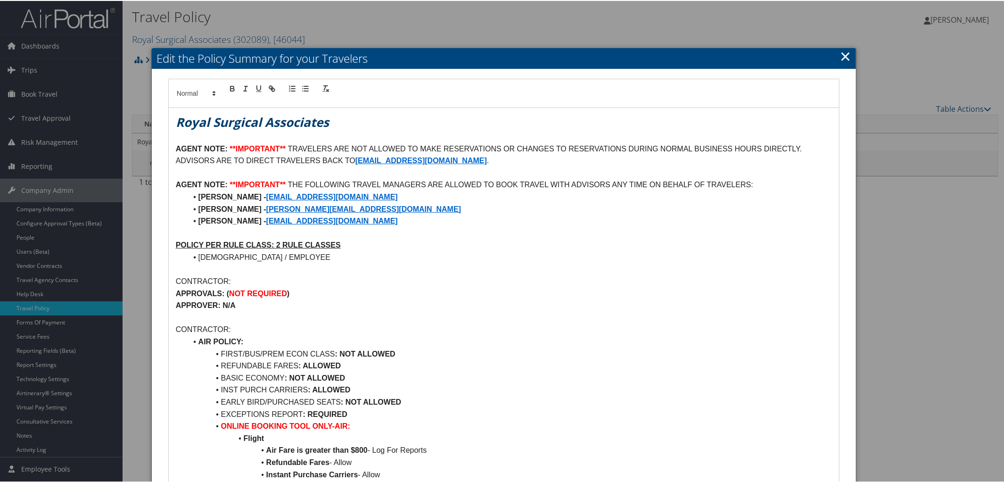
click at [841, 56] on link "×" at bounding box center [845, 55] width 11 height 19
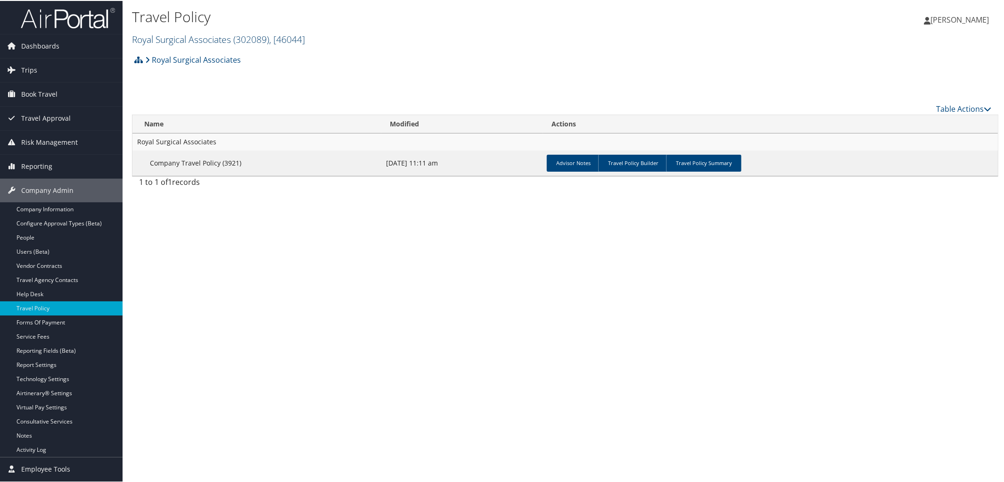
click at [236, 39] on span "( 302089 )" at bounding box center [251, 38] width 36 height 13
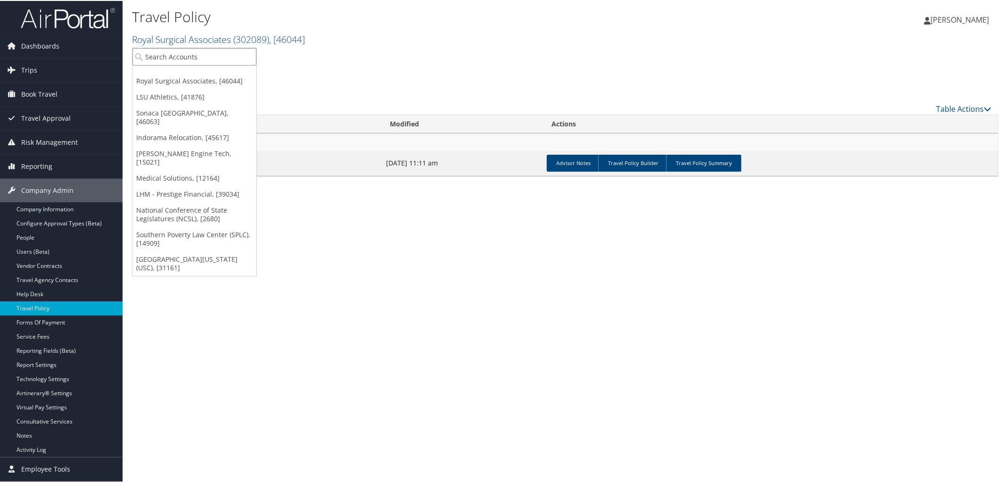
click at [238, 54] on input "search" at bounding box center [194, 55] width 124 height 17
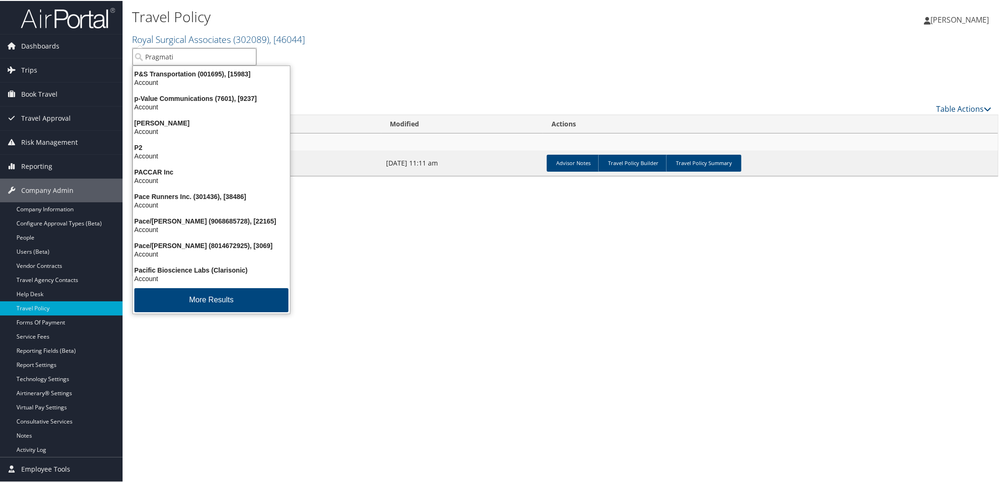
type input "Pragmatic"
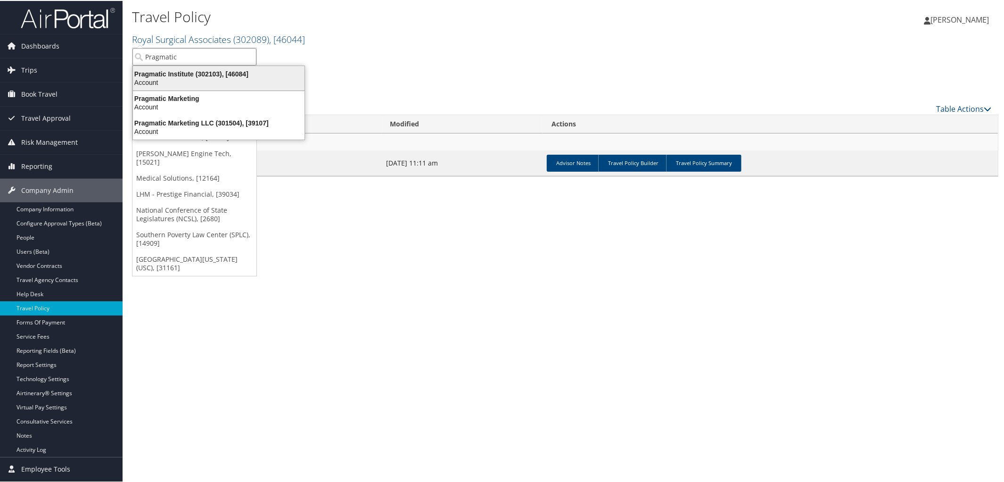
click at [224, 69] on div "Pragmatic Institute (302103), [46084]" at bounding box center [218, 73] width 183 height 8
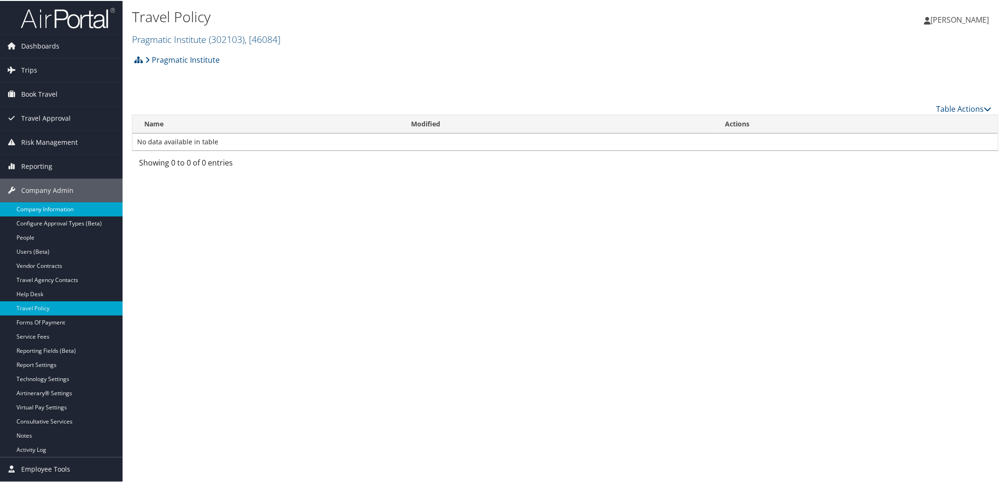
click at [39, 209] on link "Company Information" at bounding box center [61, 208] width 123 height 14
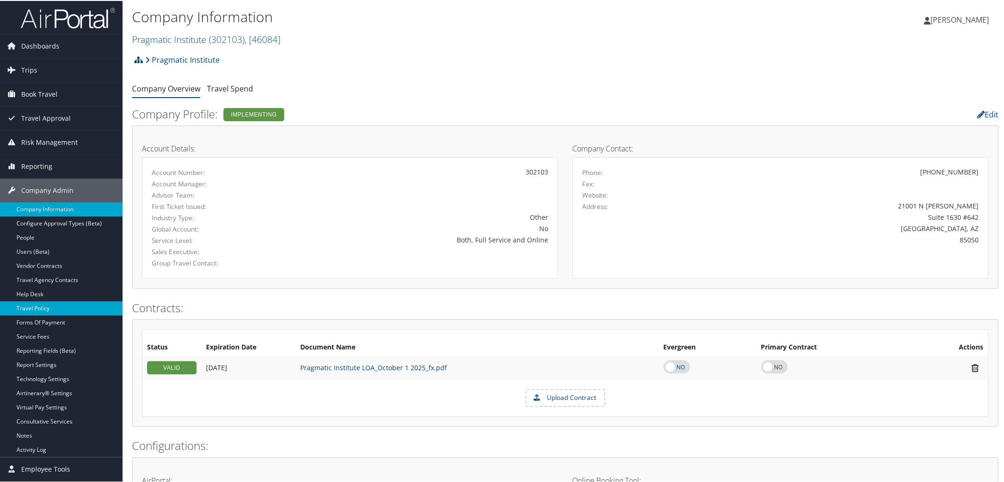
click at [49, 308] on link "Travel Policy" at bounding box center [61, 307] width 123 height 14
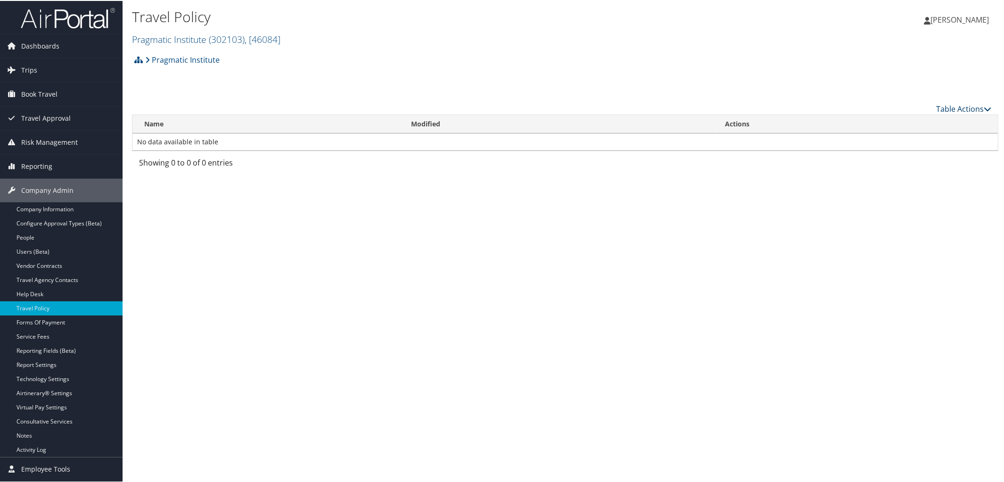
click at [987, 107] on icon at bounding box center [988, 108] width 8 height 8
click at [922, 123] on link "Add New Policy" at bounding box center [932, 122] width 124 height 16
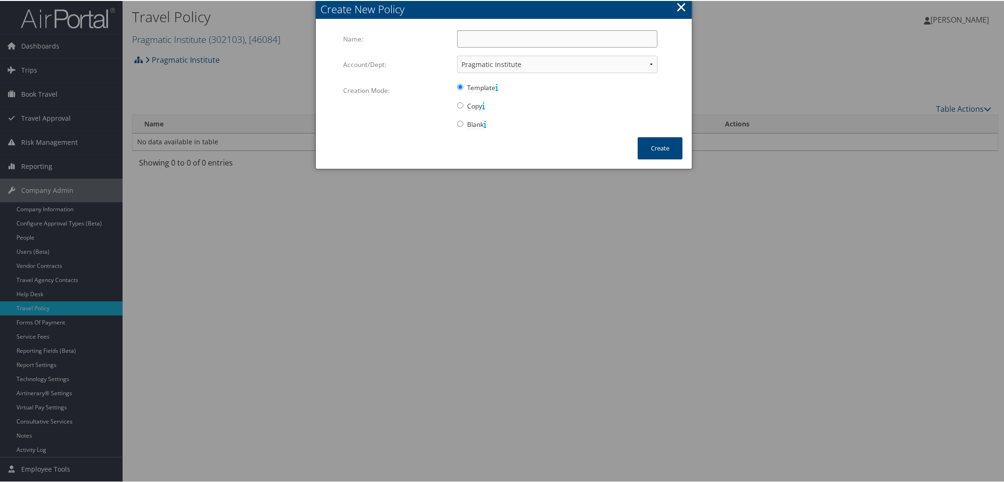
click at [504, 38] on input "Name:" at bounding box center [557, 37] width 200 height 17
type input "Company Travel Policy"
click at [658, 144] on button "Create" at bounding box center [660, 147] width 45 height 22
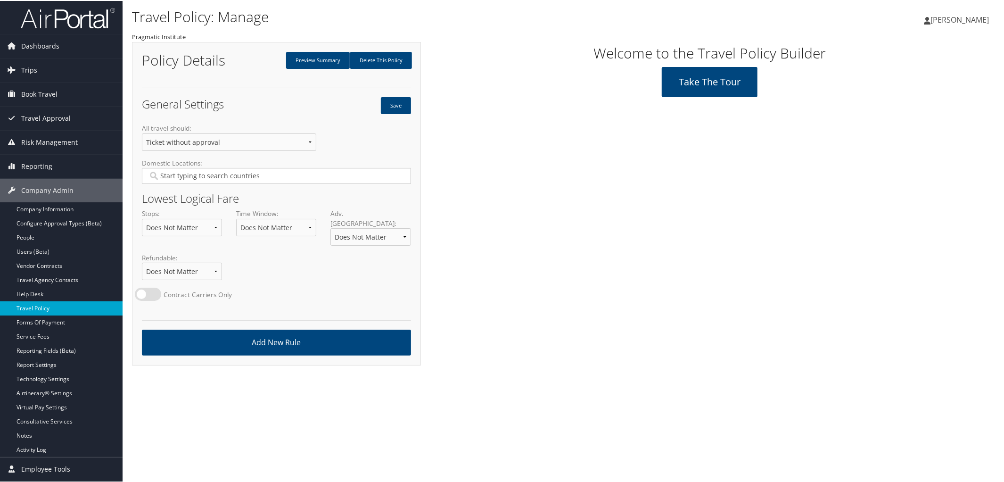
click at [82, 309] on link "Travel Policy" at bounding box center [61, 307] width 123 height 14
